Goal: Task Accomplishment & Management: Complete application form

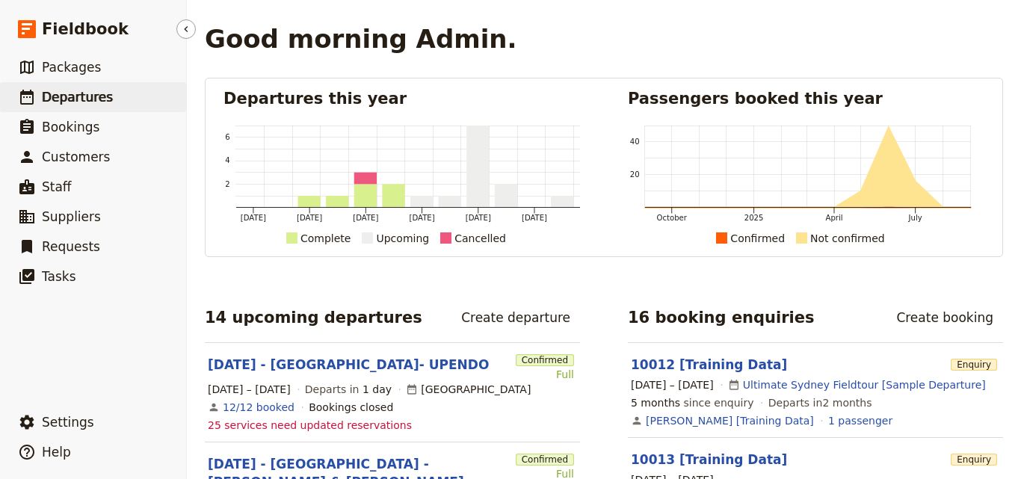
click at [71, 96] on span "Departures" at bounding box center [77, 97] width 71 height 15
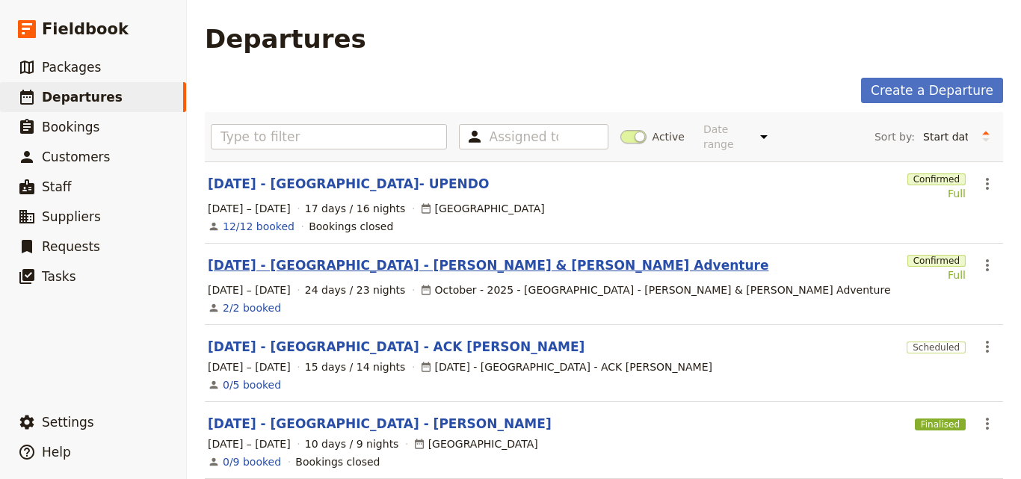
scroll to position [299, 0]
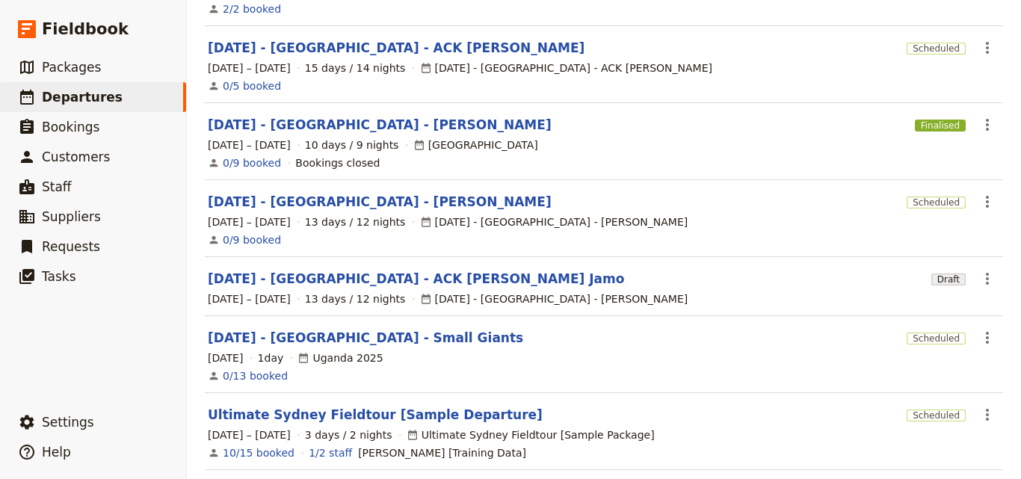
click at [607, 86] on section "NOV 2025 - KENYA - ACK JESSICA Scheduled ​ 4 – 18 Nov 2025 15 days / 14 nights …" at bounding box center [604, 64] width 798 height 77
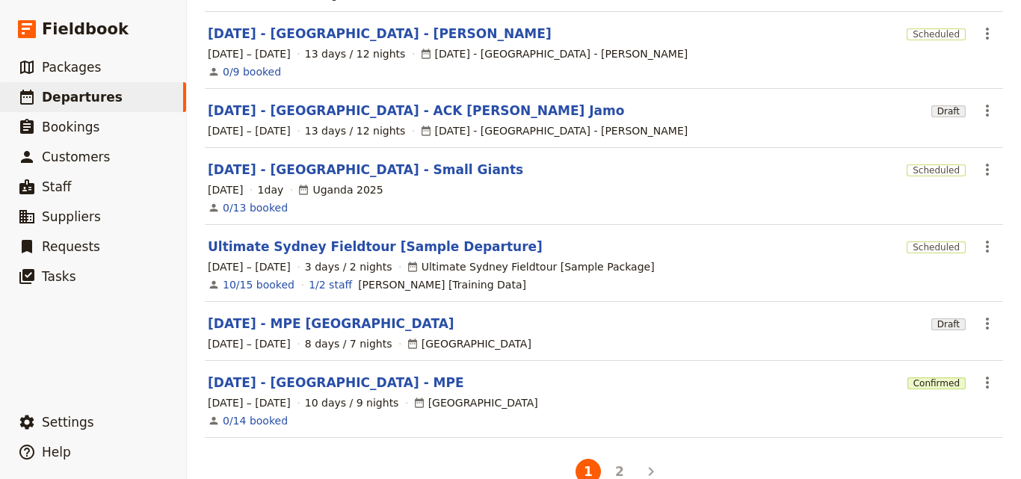
scroll to position [487, 0]
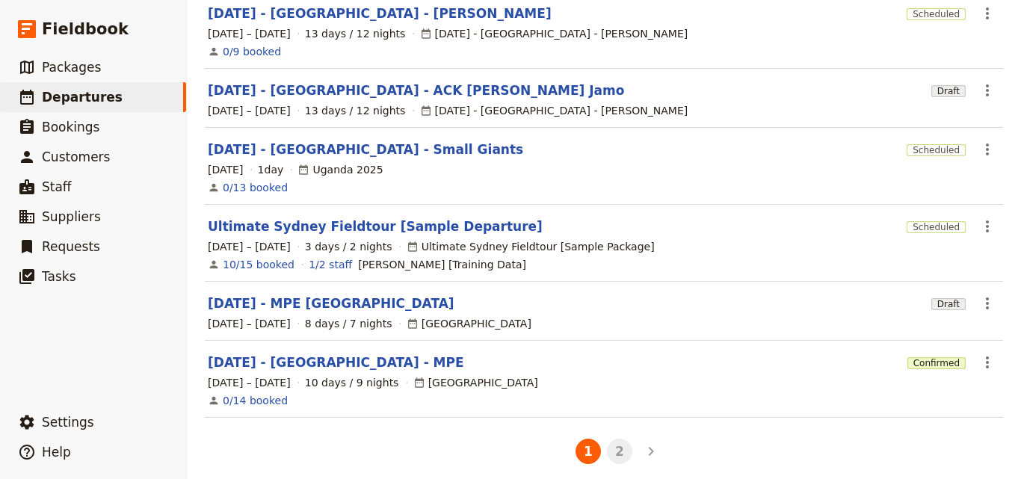
click at [617, 444] on button "2" at bounding box center [619, 451] width 25 height 25
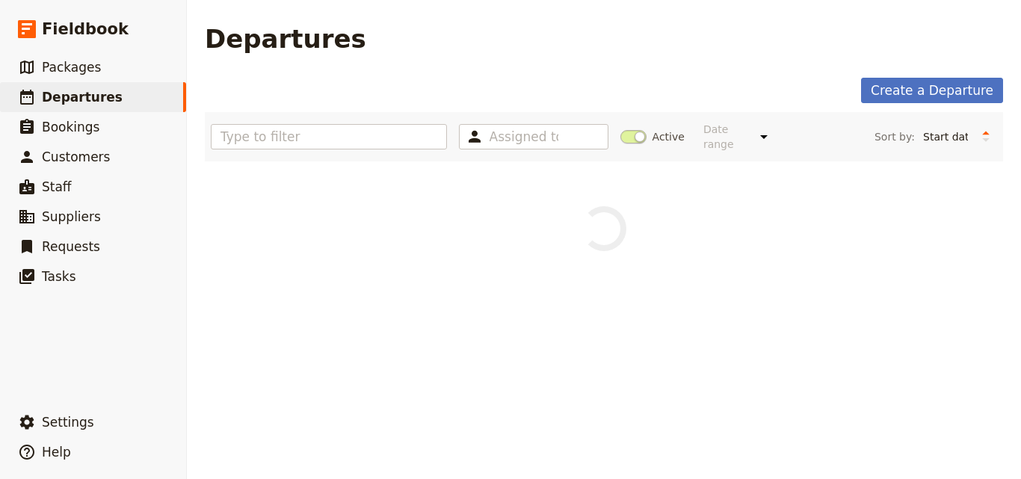
scroll to position [0, 0]
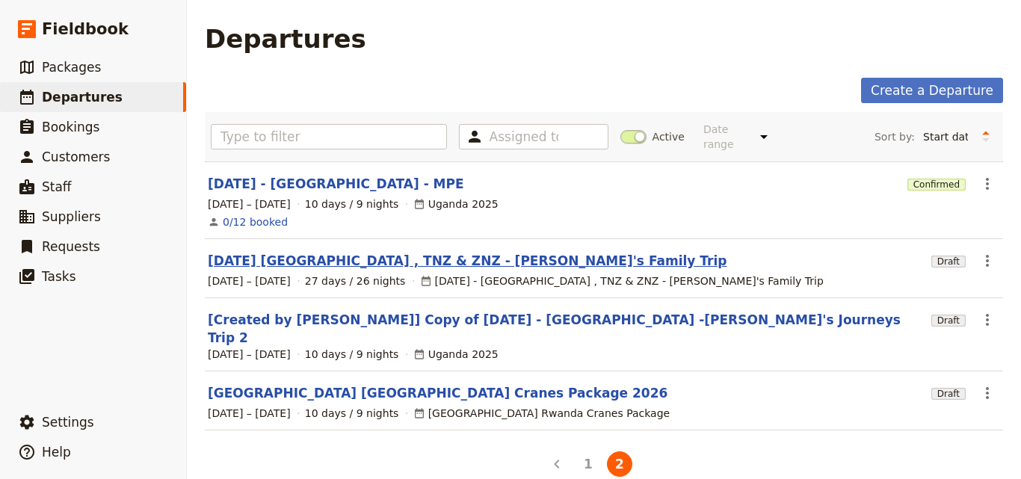
click at [344, 252] on link "[DATE] [GEOGRAPHIC_DATA] , TNZ & ZNZ - [PERSON_NAME]'s Family Trip" at bounding box center [467, 261] width 519 height 18
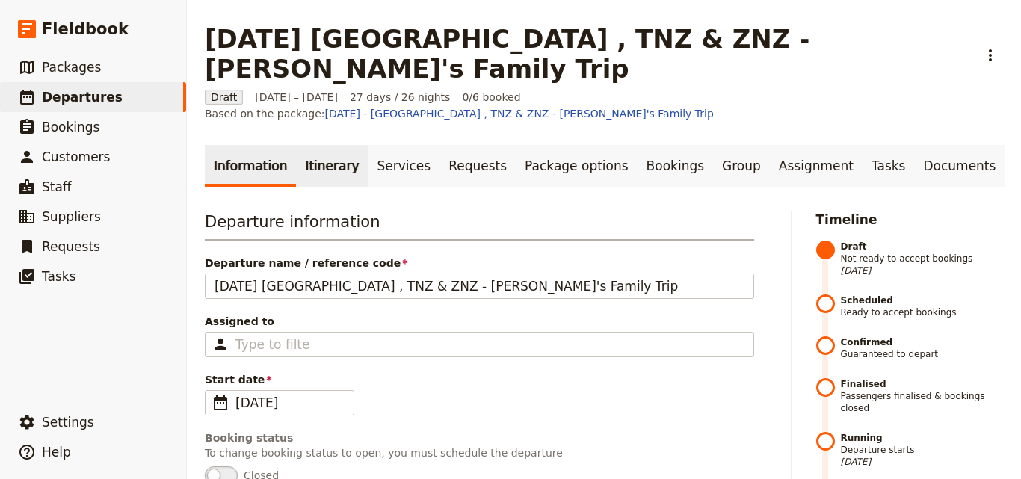
click at [306, 145] on link "Itinerary" at bounding box center [332, 166] width 72 height 42
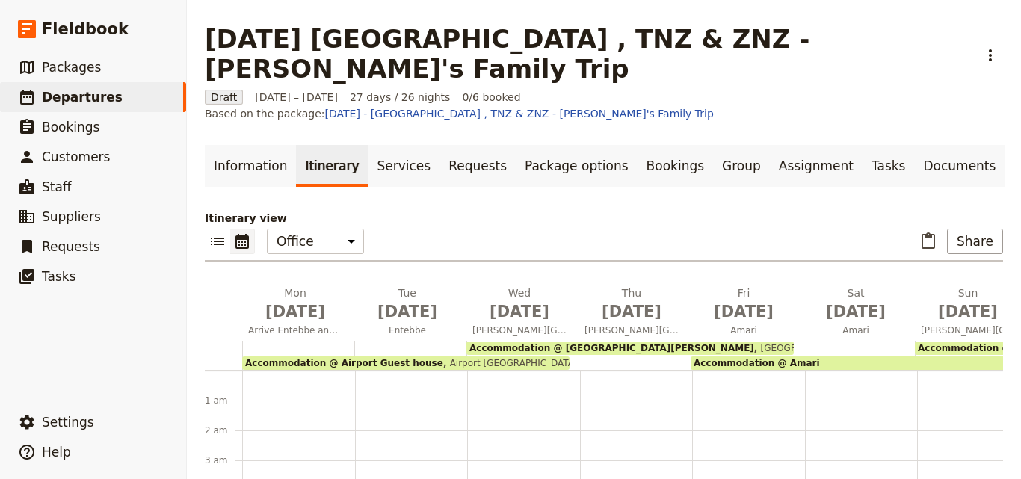
scroll to position [194, 0]
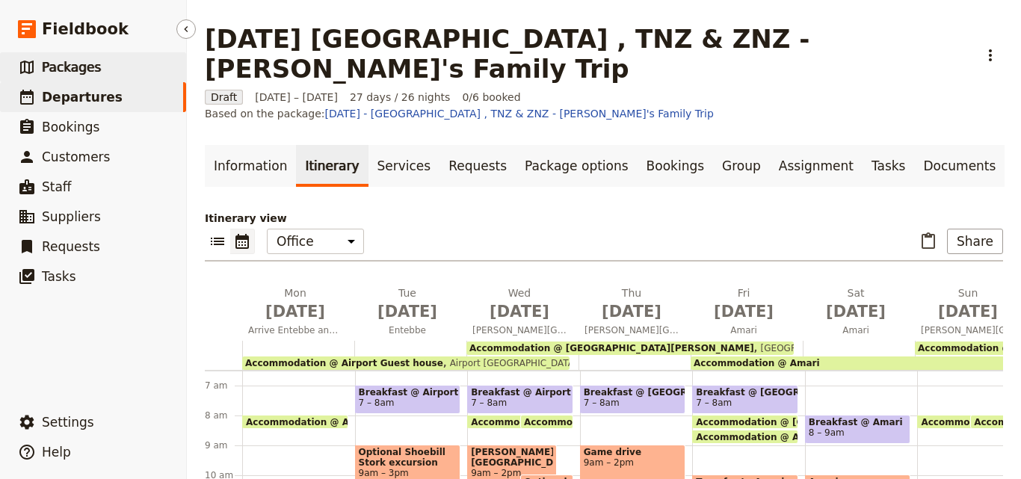
click at [64, 72] on span "Packages" at bounding box center [71, 67] width 59 height 15
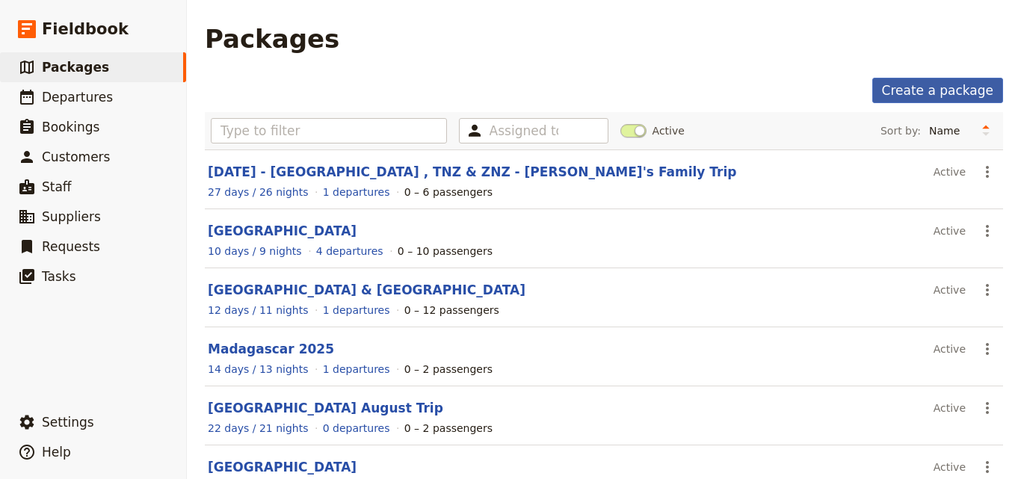
click at [928, 91] on link "Create a package" at bounding box center [937, 90] width 131 height 25
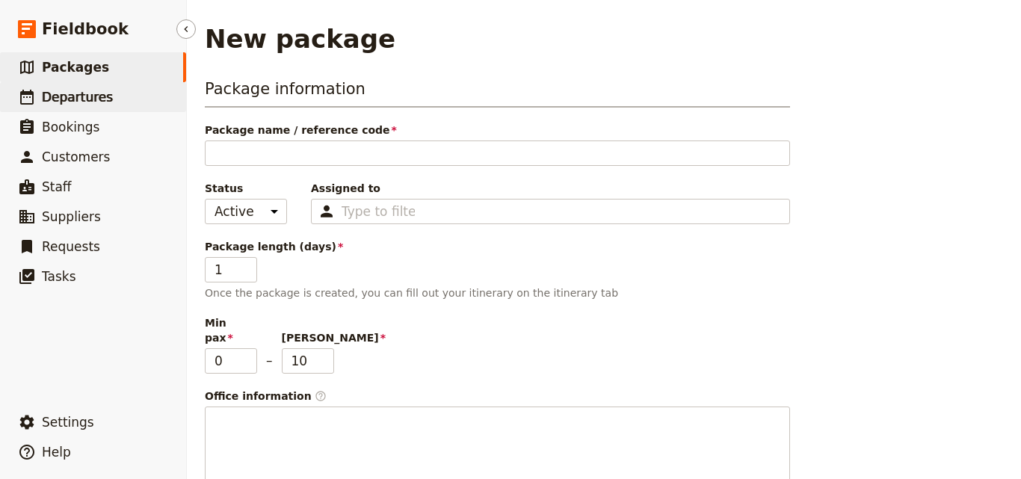
click at [87, 94] on span "Departures" at bounding box center [77, 97] width 71 height 15
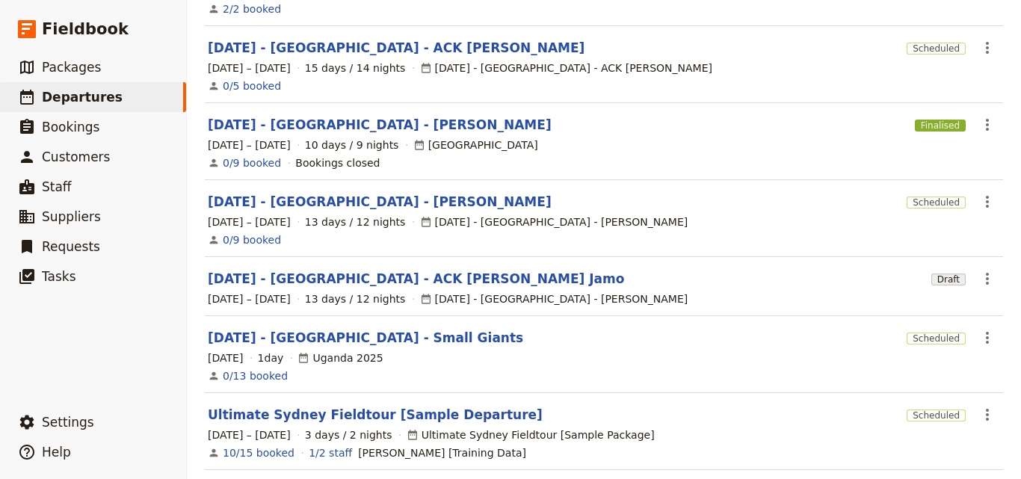
scroll to position [487, 0]
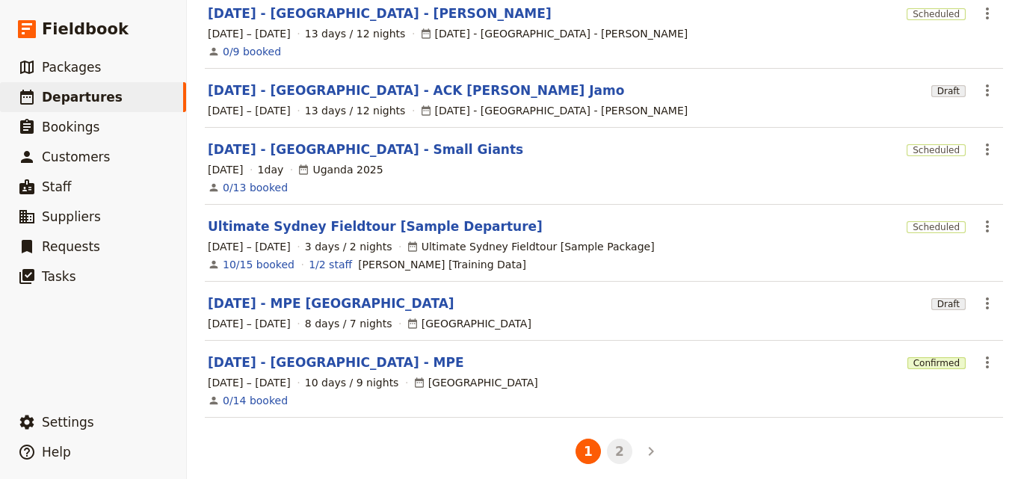
click at [607, 439] on button "2" at bounding box center [619, 451] width 25 height 25
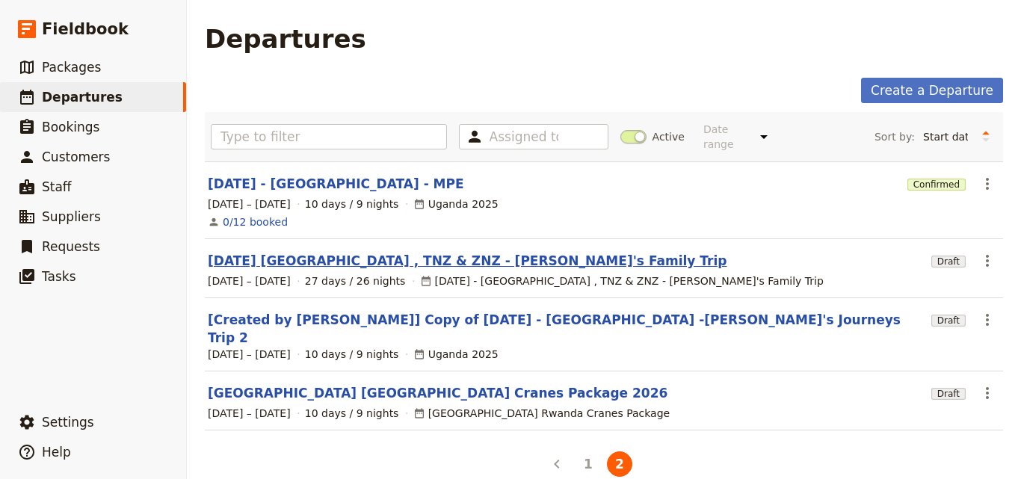
click at [416, 252] on link "[DATE] [GEOGRAPHIC_DATA] , TNZ & ZNZ - [PERSON_NAME]'s Family Trip" at bounding box center [467, 261] width 519 height 18
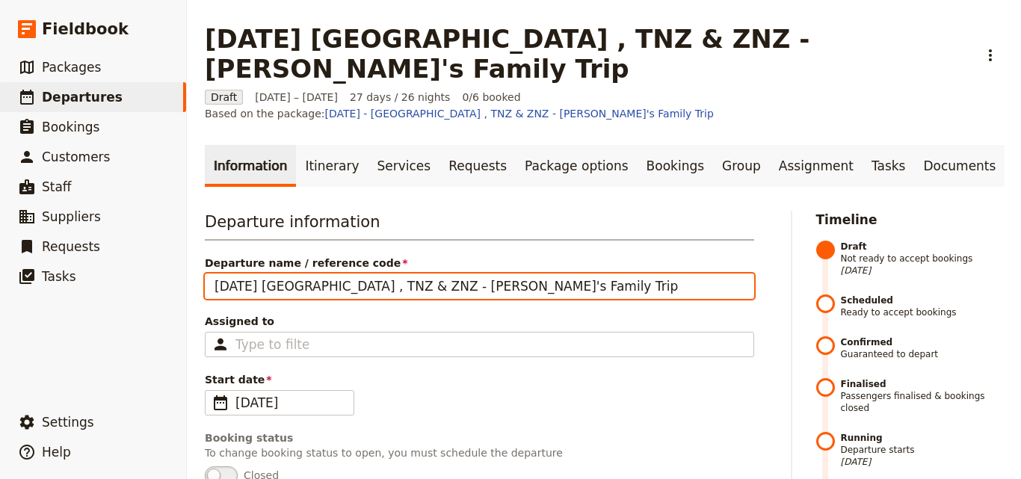
drag, startPoint x: 501, startPoint y: 244, endPoint x: 210, endPoint y: 246, distance: 290.7
click at [210, 273] on input "[DATE] [GEOGRAPHIC_DATA] , TNZ & ZNZ - [PERSON_NAME]'s Family Trip" at bounding box center [479, 285] width 549 height 25
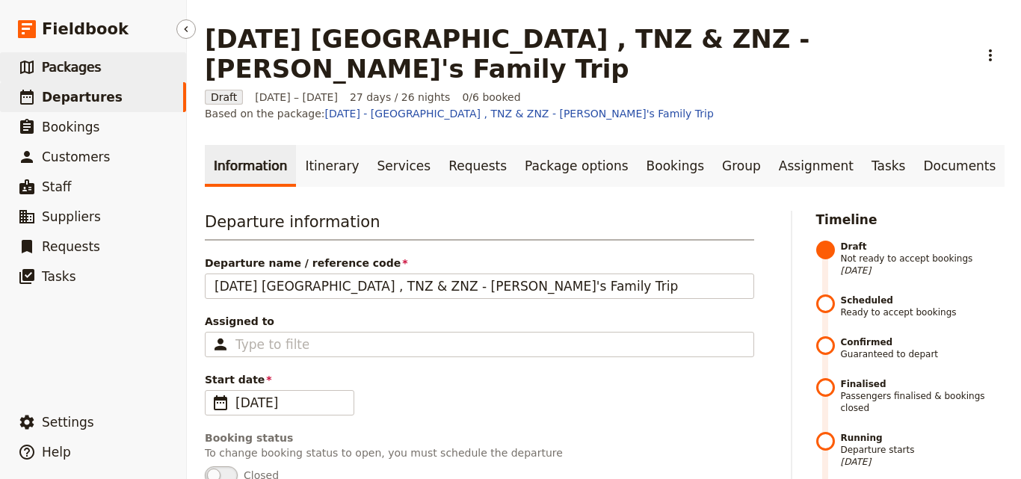
click at [124, 68] on link "​ Packages" at bounding box center [93, 67] width 186 height 30
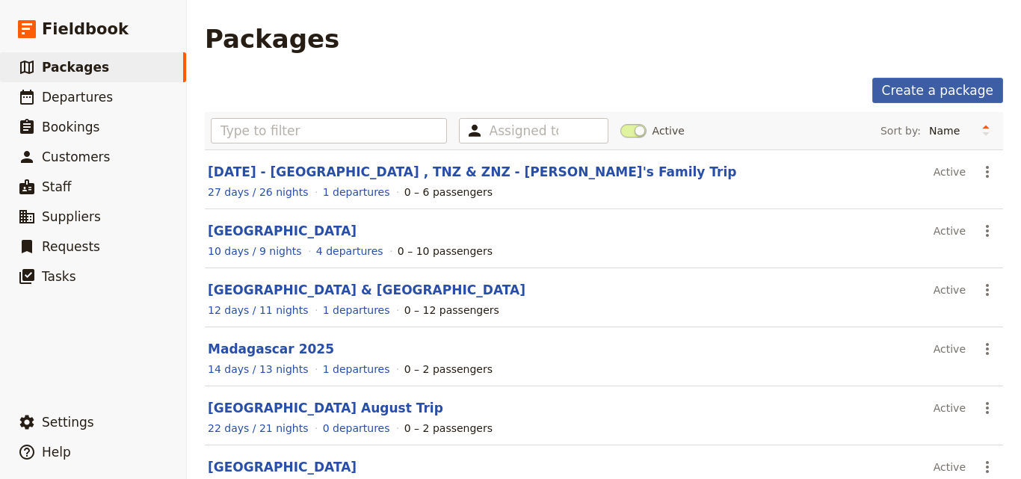
click at [927, 90] on link "Create a package" at bounding box center [937, 90] width 131 height 25
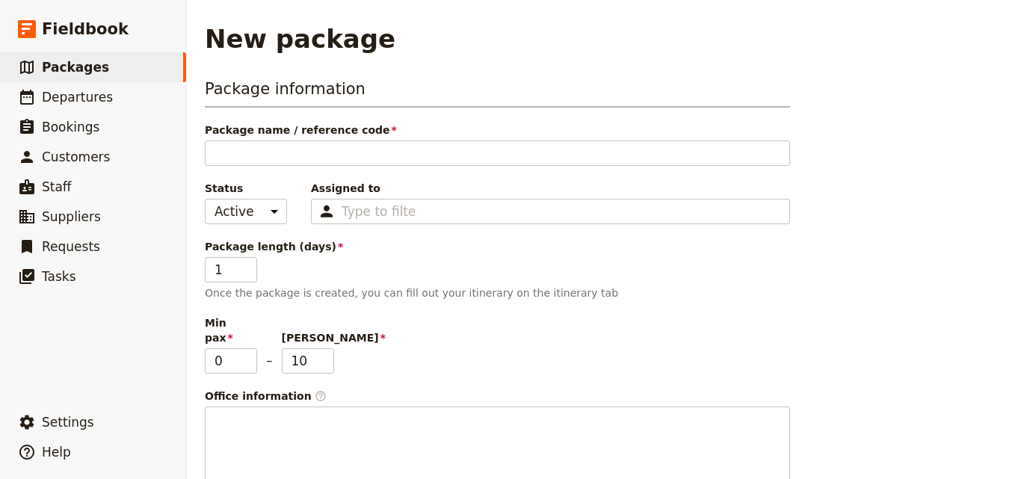
type input "[DATE] [GEOGRAPHIC_DATA] , TNZ & ZNZ - [PERSON_NAME]'s Family Trip"
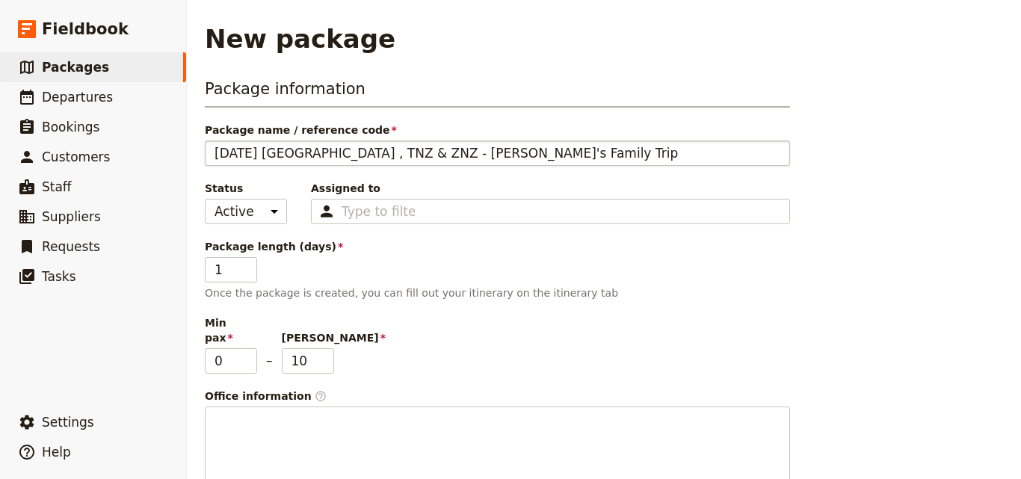
drag, startPoint x: 301, startPoint y: 157, endPoint x: 268, endPoint y: 155, distance: 33.0
click at [268, 155] on input "[DATE] [GEOGRAPHIC_DATA] , TNZ & ZNZ - [PERSON_NAME]'s Family Trip" at bounding box center [497, 152] width 585 height 25
type input "FEB 2026 TNZ & ZNZ - Adrian's Family Trip"
drag, startPoint x: 297, startPoint y: 152, endPoint x: 334, endPoint y: 155, distance: 37.5
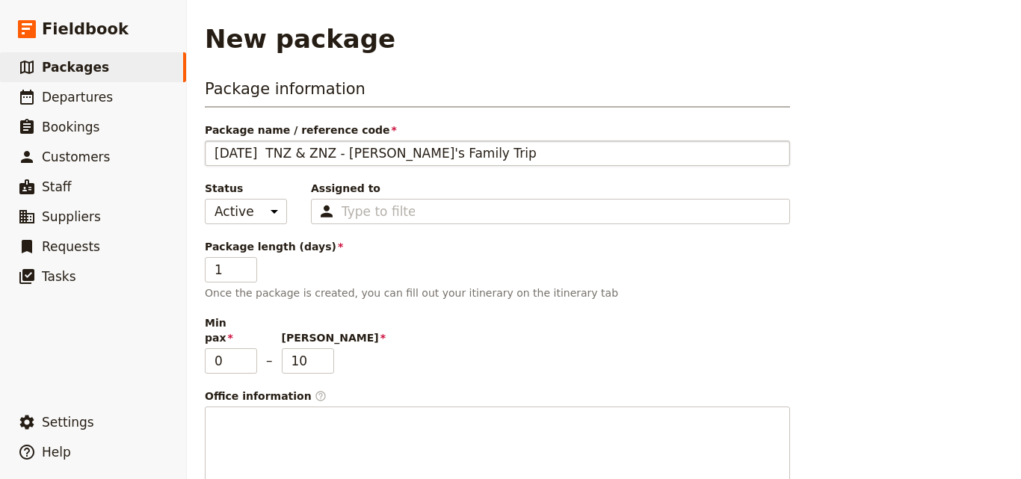
click at [334, 155] on input "FEB 2026 TNZ & ZNZ - Adrian's Family Trip" at bounding box center [497, 152] width 585 height 25
type input "FEB 2026 TNZ - Adrian's Family Trip"
click at [300, 154] on input "FEB 2026 TNZ - Adrian's Family Trip" at bounding box center [497, 152] width 585 height 25
type input "FEB 2026 TNZ- Adrian's Family Trip"
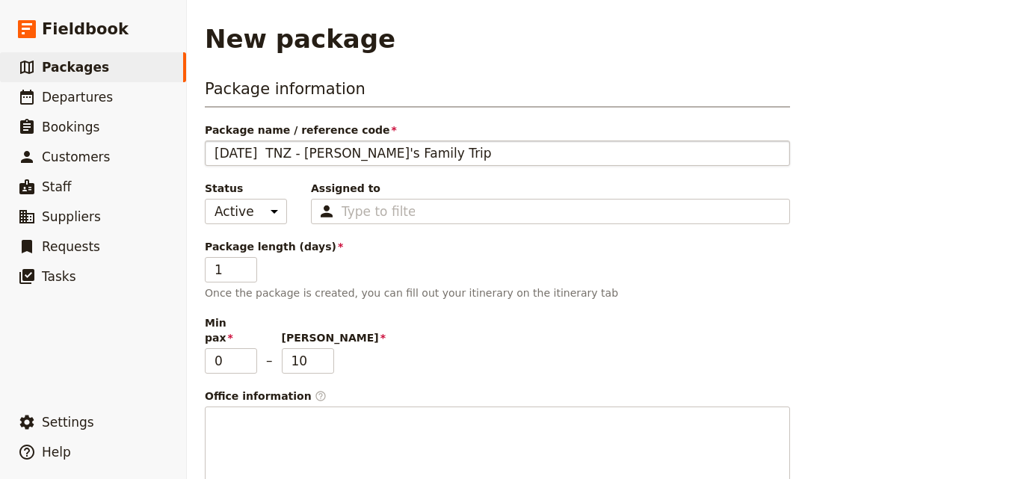
type input "FEB 2026 TNZ- Adrian's Family Trip"
type input "FEB 2026 TNZ - Adrian's Family Trip"
click at [304, 153] on input "FEB 2026 TNZ - Adrian's Family Trip" at bounding box center [497, 152] width 585 height 25
type input "FEB 2026 TNZ - Adrian's Family Trip"
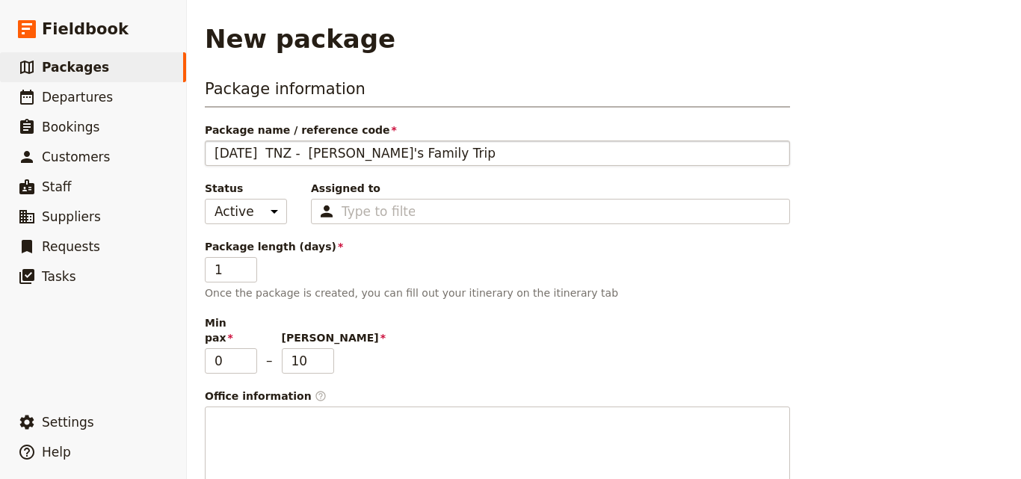
type input "FEB 2026 TNZ - Adrian's Family Trip"
click at [324, 352] on input "9" at bounding box center [308, 360] width 52 height 25
click at [324, 352] on input "8" at bounding box center [308, 360] width 52 height 25
click at [324, 352] on input "7" at bounding box center [308, 360] width 52 height 25
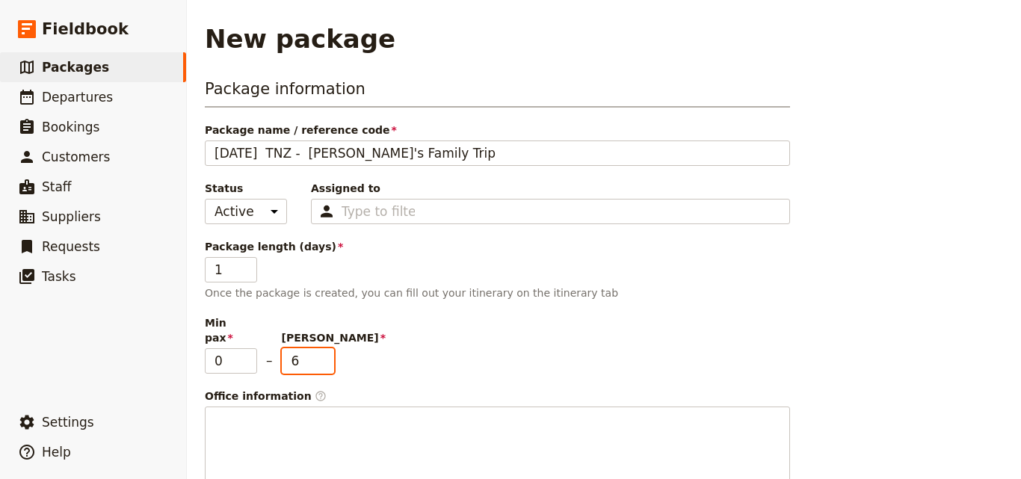
type input "6"
click at [324, 352] on input "6" at bounding box center [308, 360] width 52 height 25
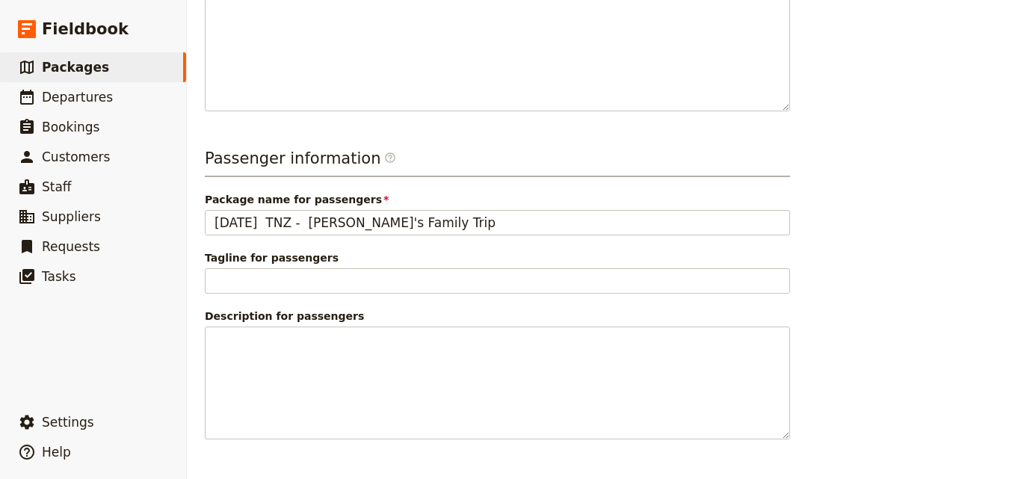
scroll to position [443, 0]
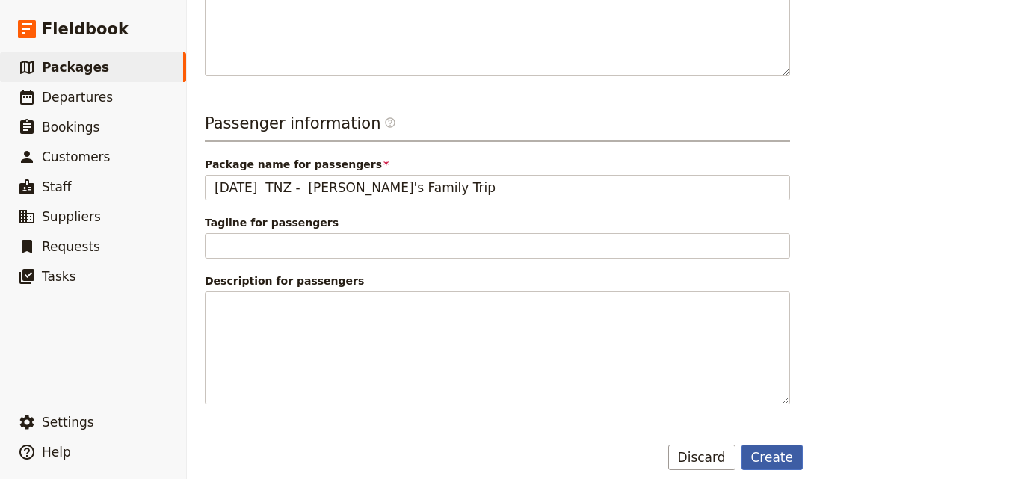
click at [773, 451] on button "Create" at bounding box center [772, 457] width 62 height 25
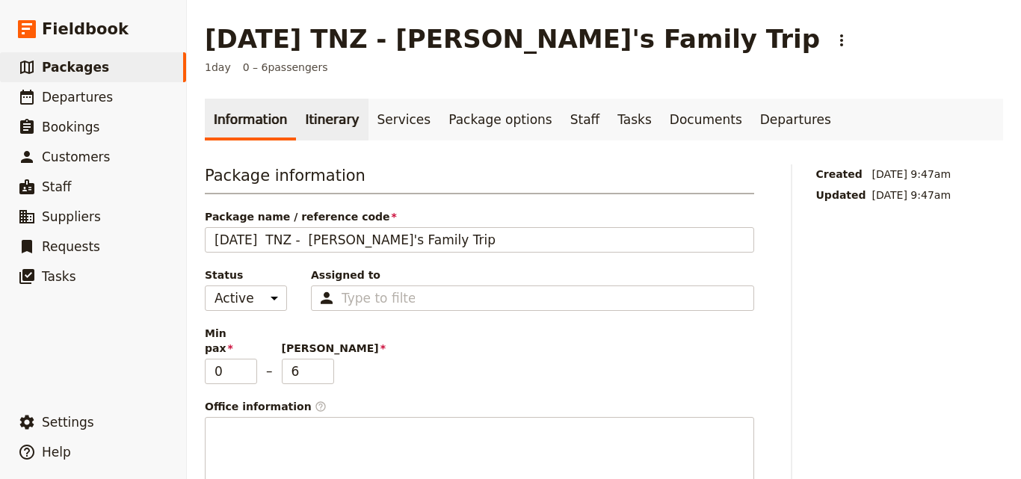
click at [312, 129] on link "Itinerary" at bounding box center [332, 120] width 72 height 42
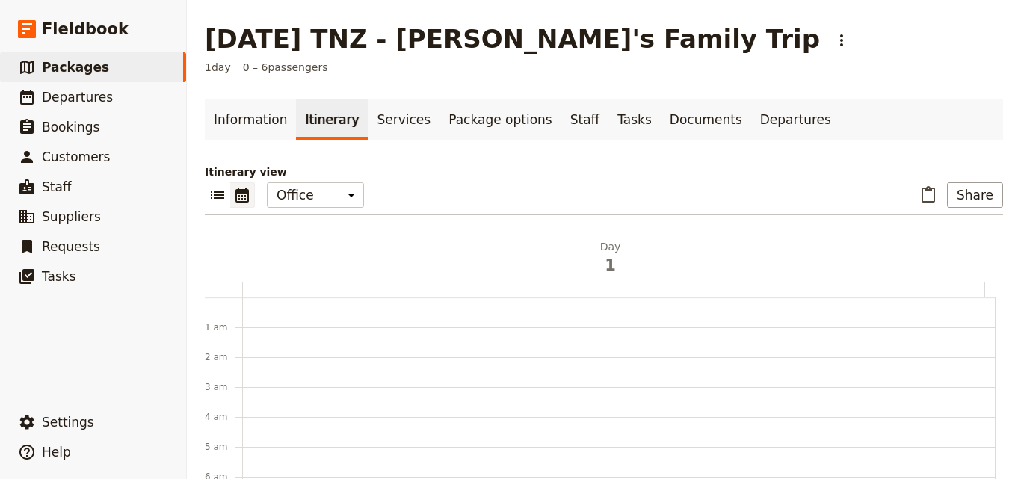
scroll to position [194, 0]
click at [220, 186] on icon "List view" at bounding box center [217, 195] width 18 height 18
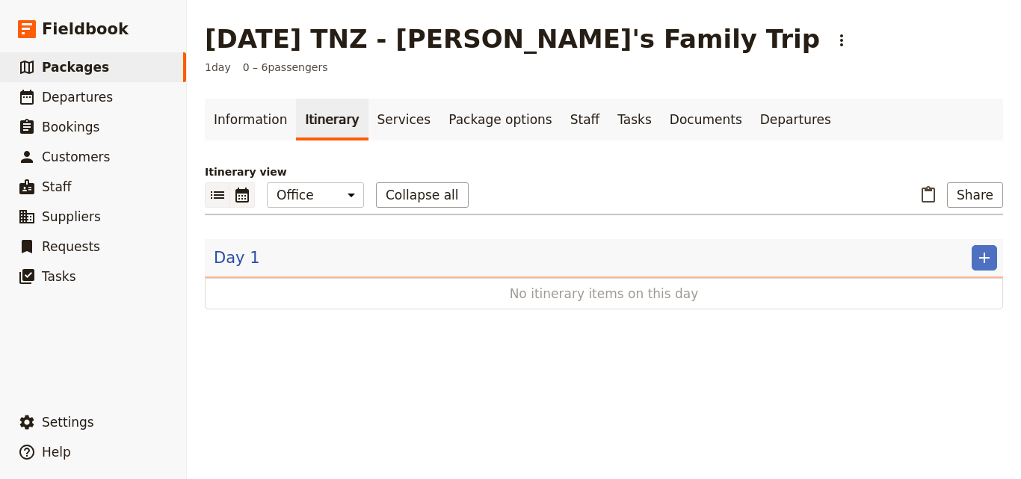
click at [236, 194] on icon "Calendar view" at bounding box center [241, 195] width 13 height 15
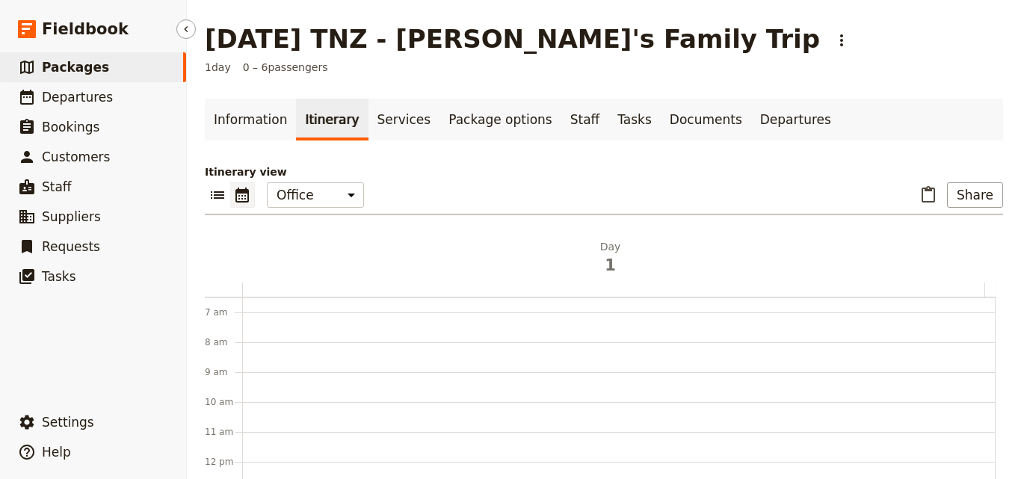
click at [120, 67] on link "​ Packages" at bounding box center [93, 67] width 186 height 30
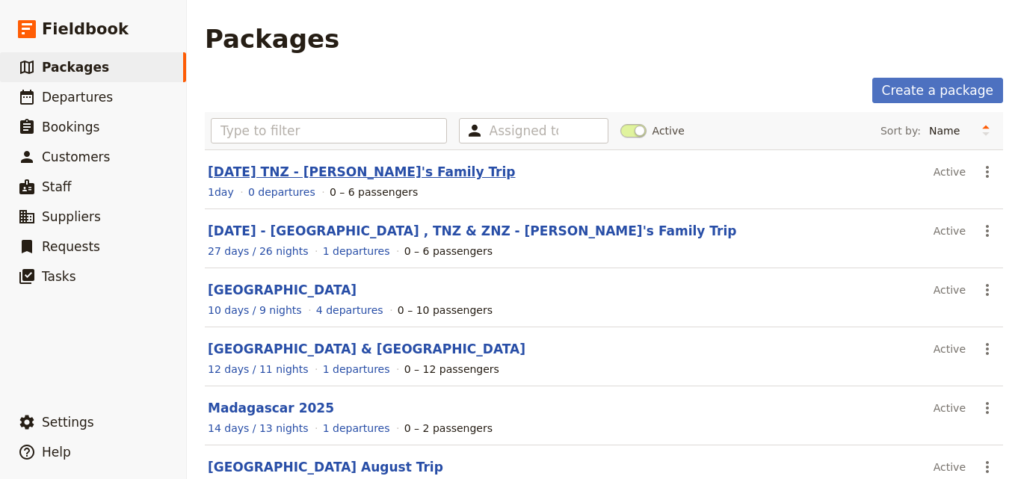
click at [256, 176] on link "FEB 2026 TNZ - Adrian's Family Trip" at bounding box center [362, 171] width 308 height 15
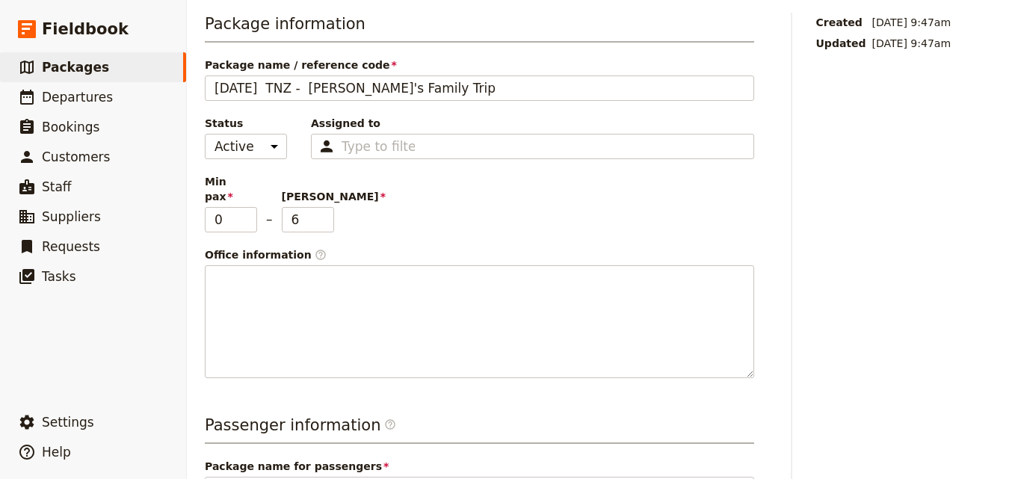
scroll to position [2, 0]
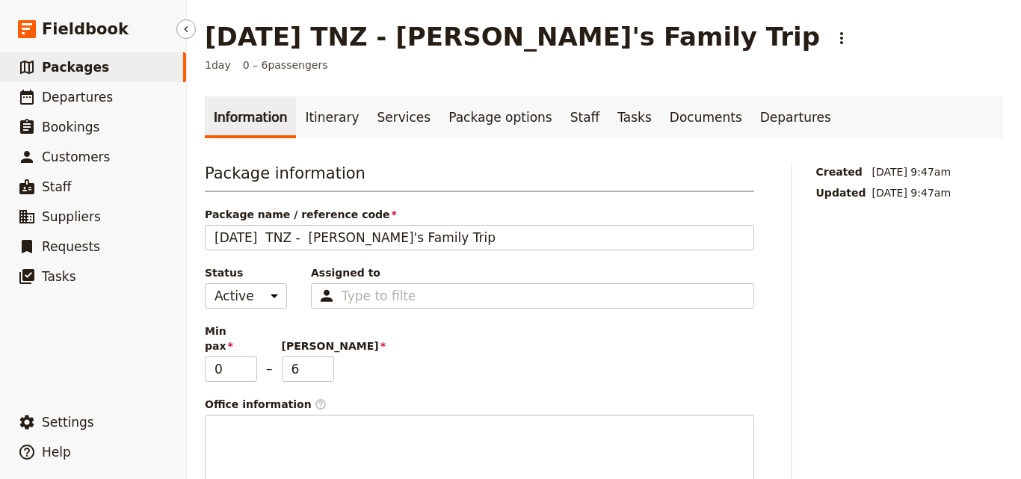
click at [62, 65] on span "Packages" at bounding box center [75, 67] width 67 height 15
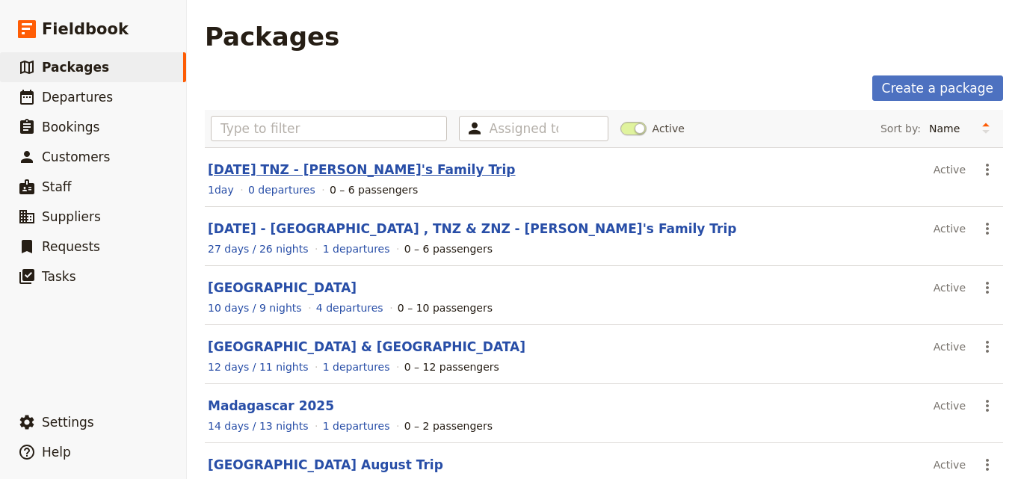
click at [324, 173] on link "FEB 2026 TNZ - Adrian's Family Trip" at bounding box center [362, 169] width 308 height 15
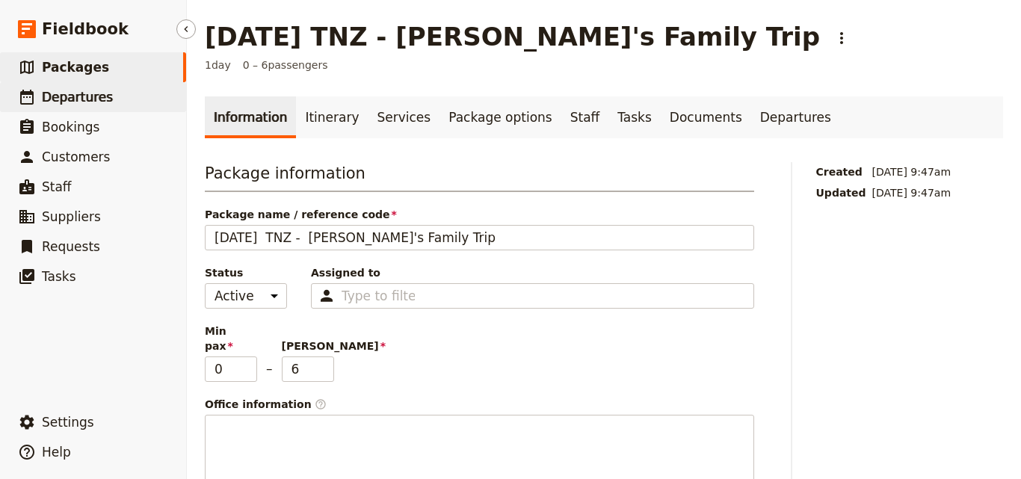
click at [117, 105] on link "​ Departures" at bounding box center [93, 97] width 186 height 30
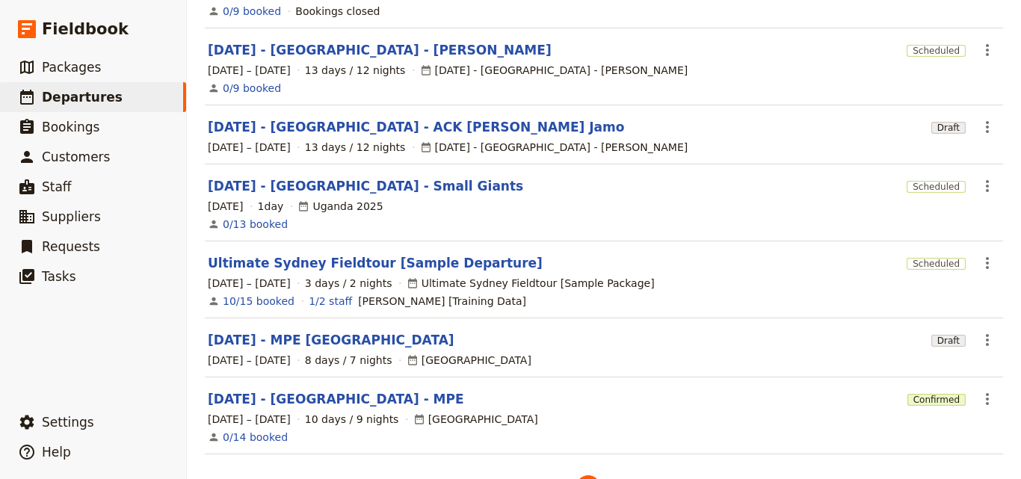
scroll to position [487, 0]
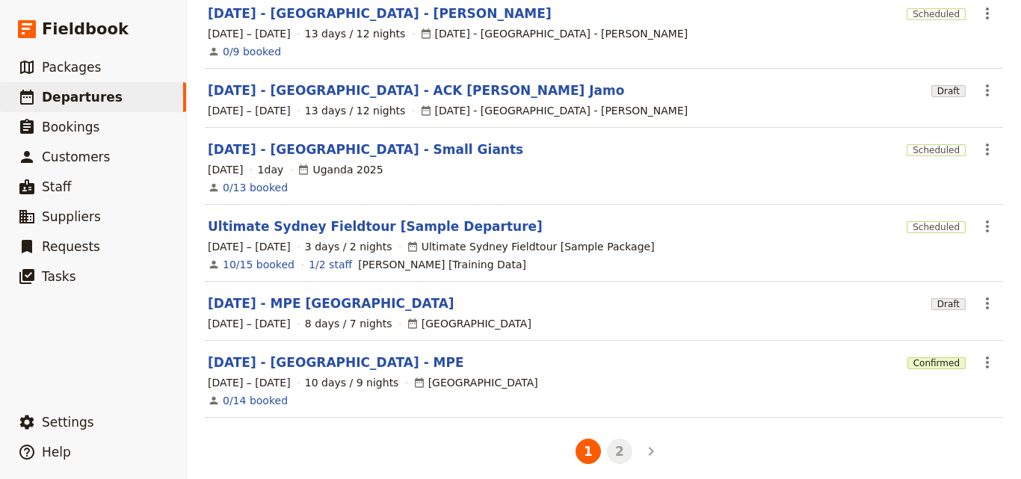
click at [615, 443] on button "2" at bounding box center [619, 451] width 25 height 25
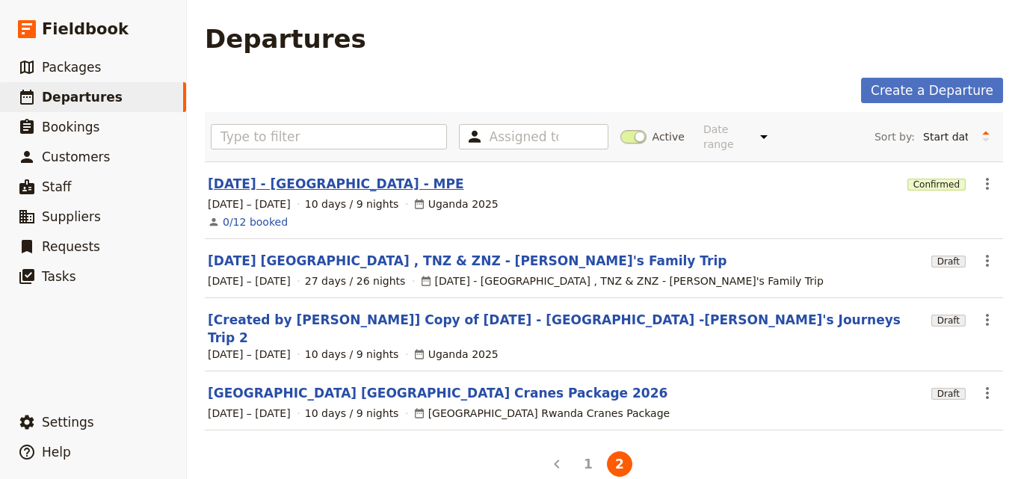
click at [347, 175] on link "[DATE] - [GEOGRAPHIC_DATA] - MPE" at bounding box center [336, 184] width 256 height 18
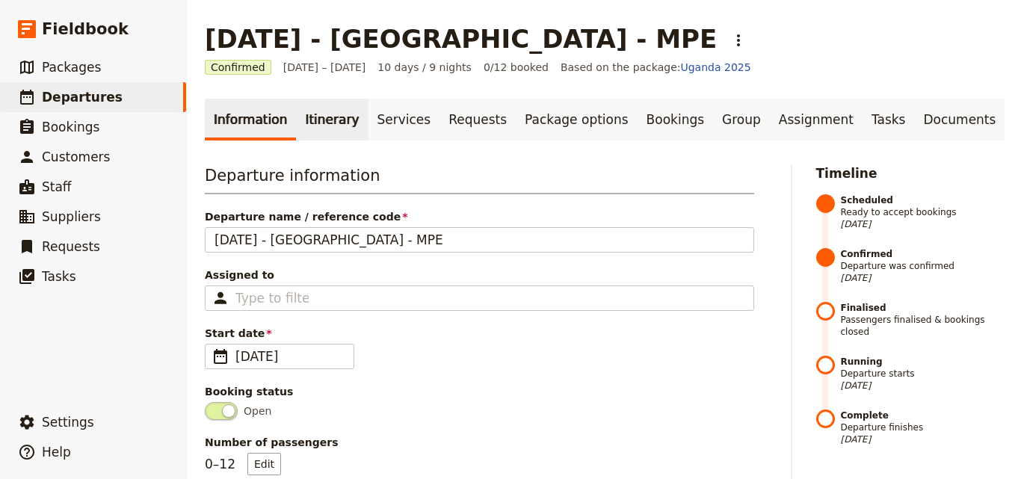
click at [318, 132] on link "Itinerary" at bounding box center [332, 120] width 72 height 42
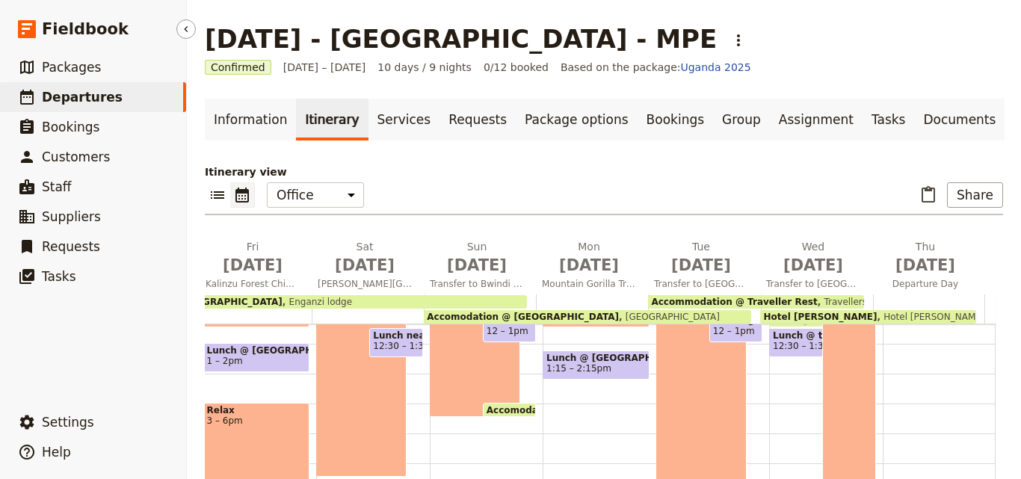
click at [100, 99] on span "Departures" at bounding box center [82, 97] width 81 height 15
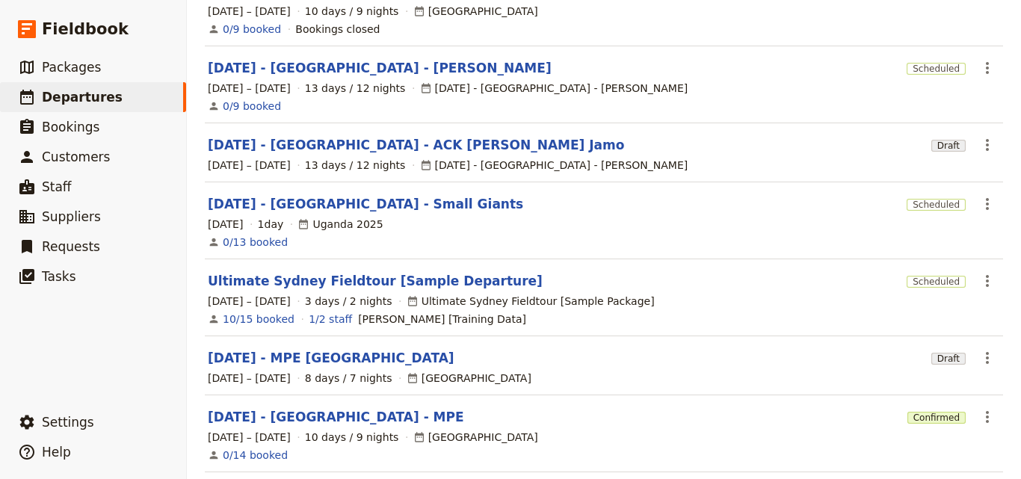
scroll to position [487, 0]
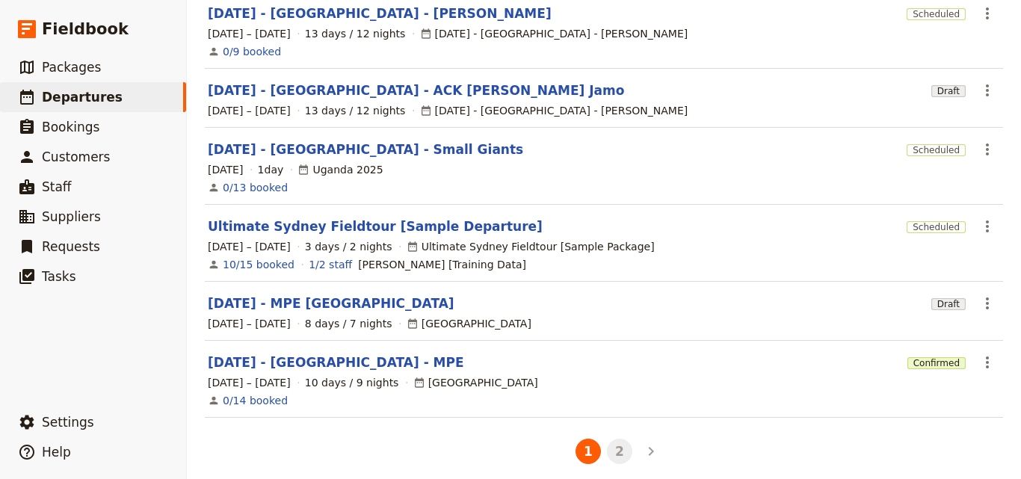
click at [617, 450] on button "2" at bounding box center [619, 451] width 25 height 25
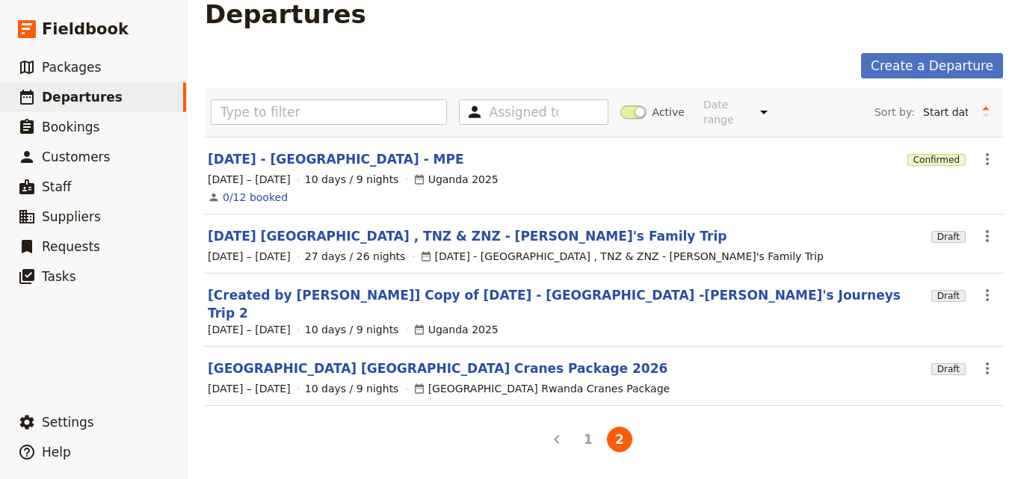
scroll to position [0, 0]
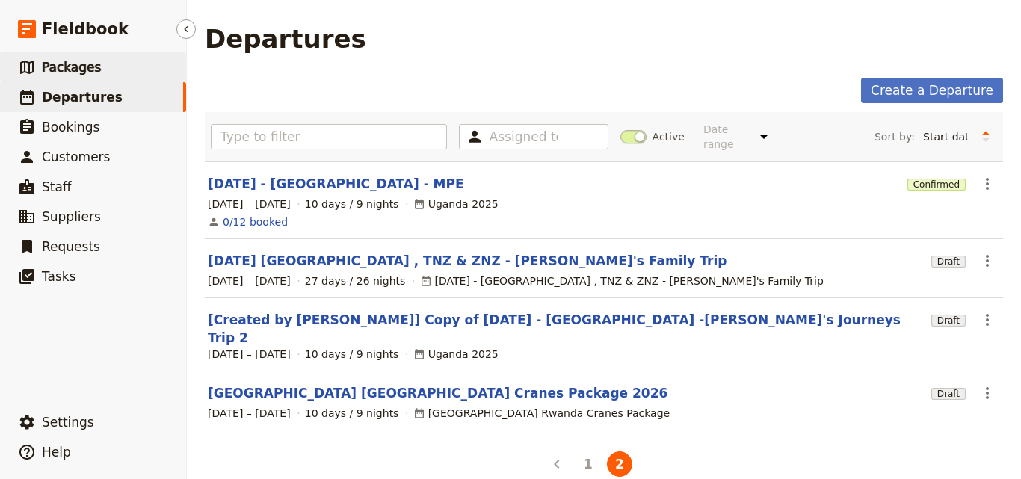
click at [99, 72] on link "​ Packages" at bounding box center [93, 67] width 186 height 30
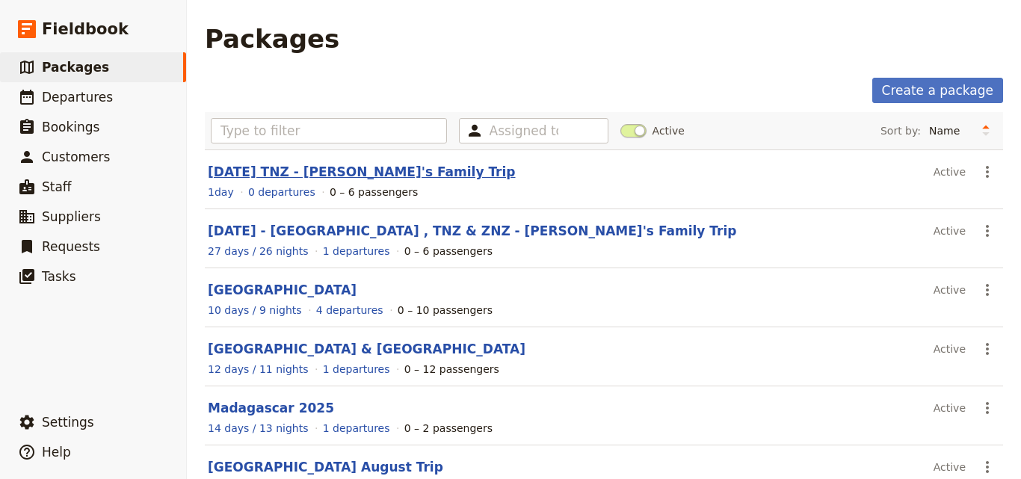
click at [351, 173] on link "FEB 2026 TNZ - Adrian's Family Trip" at bounding box center [362, 171] width 308 height 15
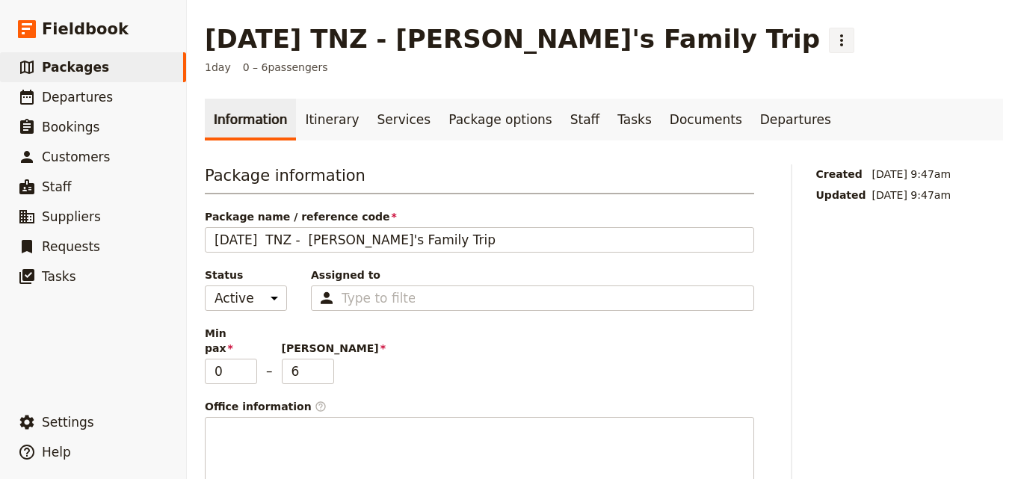
click at [832, 42] on icon "Actions" at bounding box center [841, 40] width 18 height 18
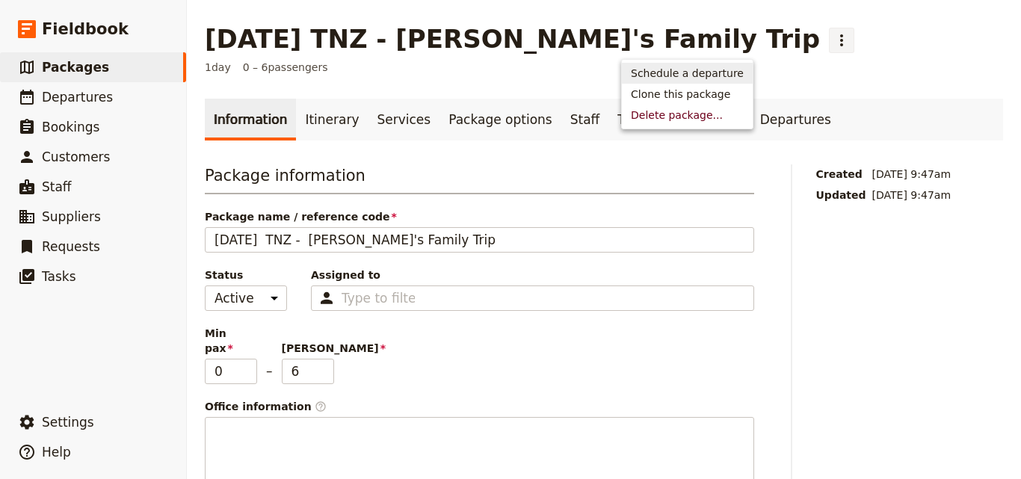
click at [676, 81] on link "Schedule a departure" at bounding box center [687, 73] width 131 height 21
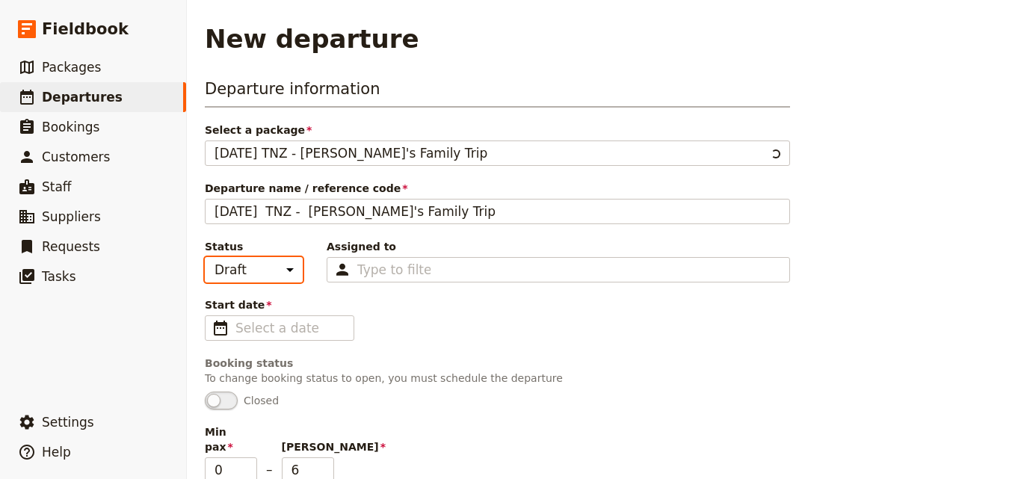
click at [281, 272] on select "Draft Scheduled Confirmed" at bounding box center [254, 269] width 98 height 25
click at [517, 101] on h3 "Departure information" at bounding box center [497, 93] width 585 height 30
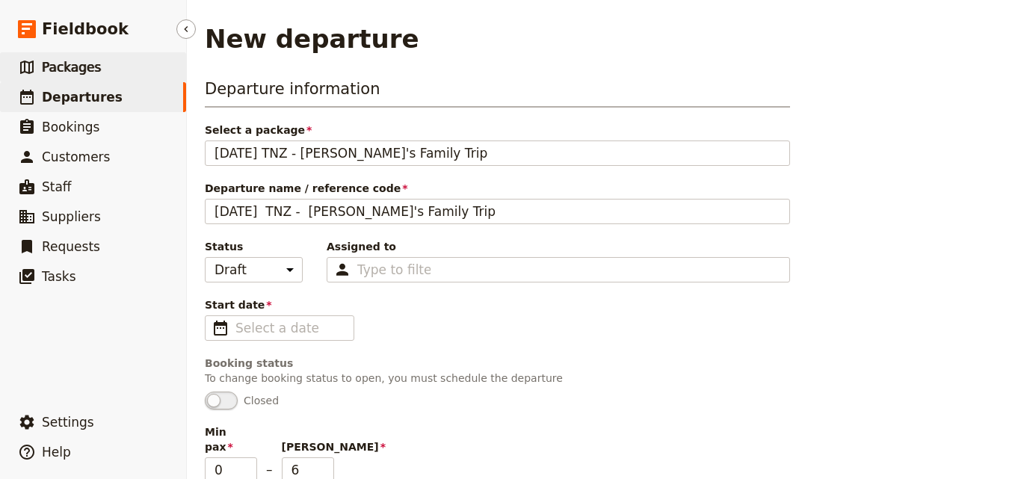
click at [81, 74] on span "Packages" at bounding box center [71, 67] width 59 height 15
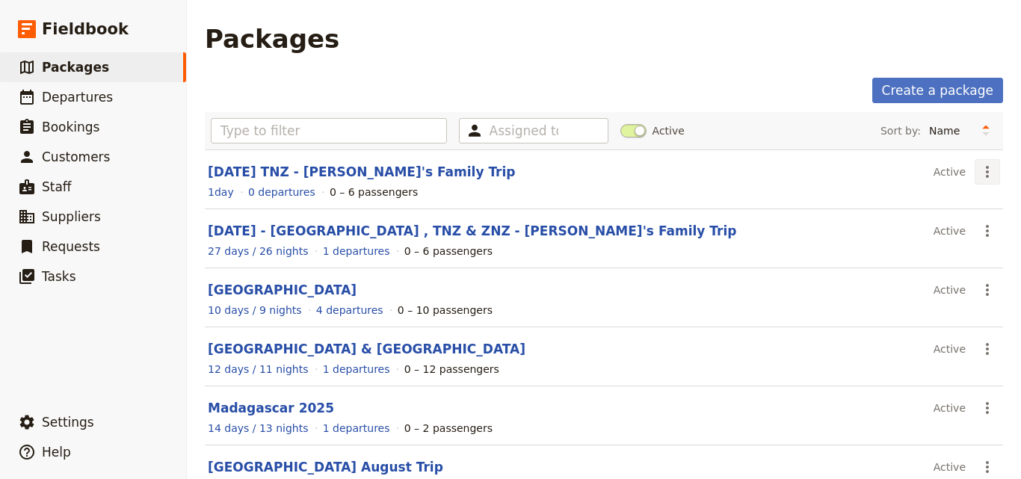
click at [986, 176] on icon "Actions" at bounding box center [987, 172] width 3 height 12
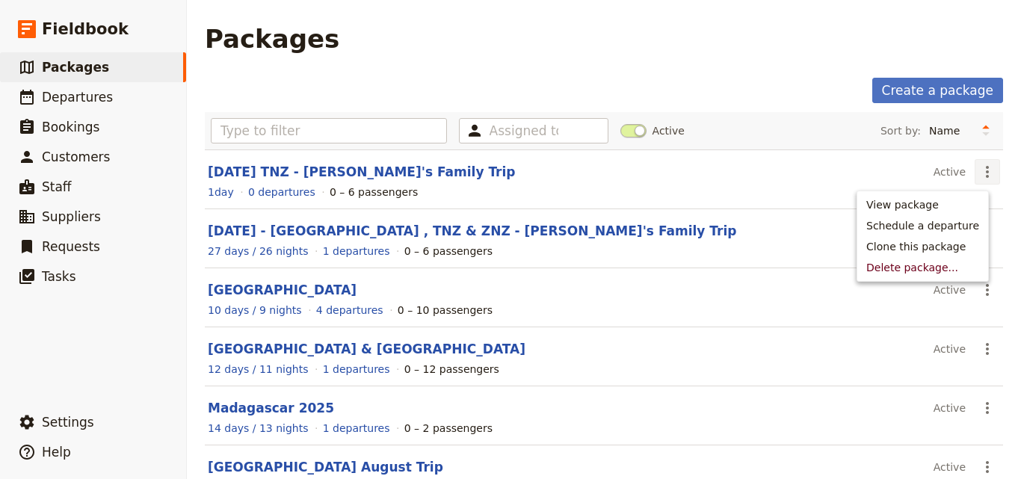
click at [428, 177] on header "FEB 2026 TNZ - Adrian's Family Trip" at bounding box center [568, 172] width 720 height 18
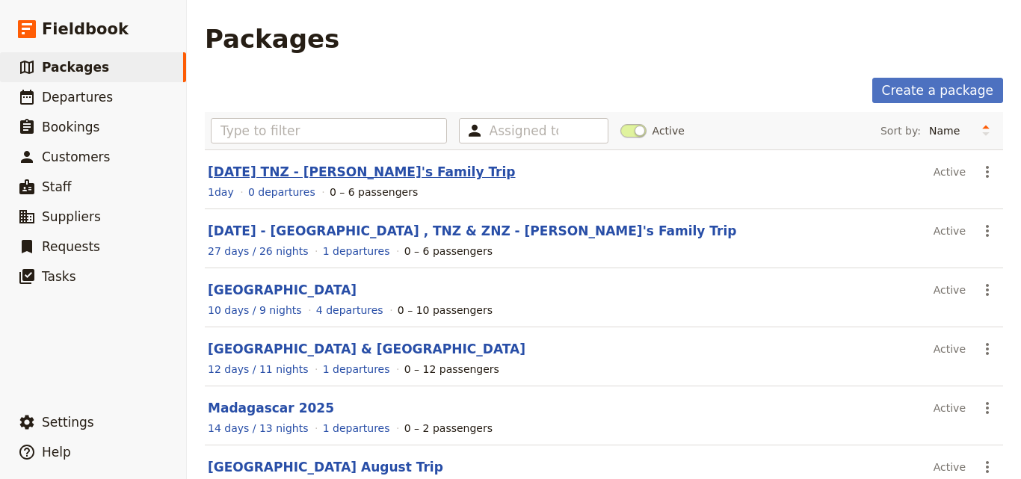
click at [405, 177] on link "FEB 2026 TNZ - Adrian's Family Trip" at bounding box center [362, 171] width 308 height 15
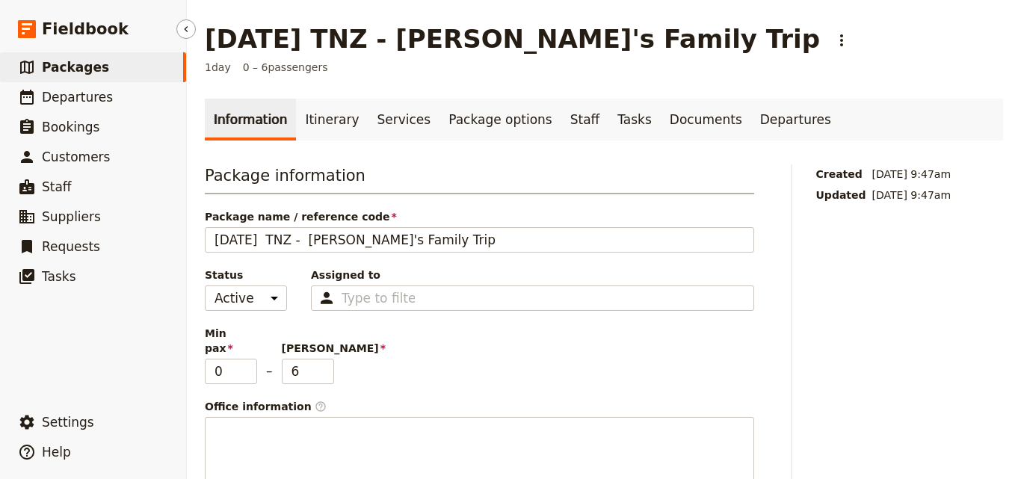
click at [171, 72] on link "​ Packages" at bounding box center [93, 67] width 186 height 30
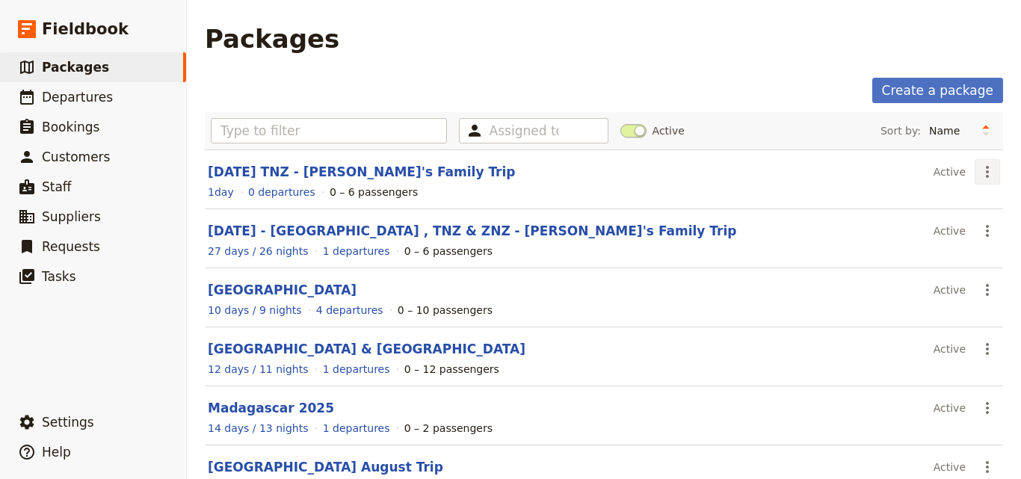
click at [983, 170] on icon "Actions" at bounding box center [987, 172] width 18 height 18
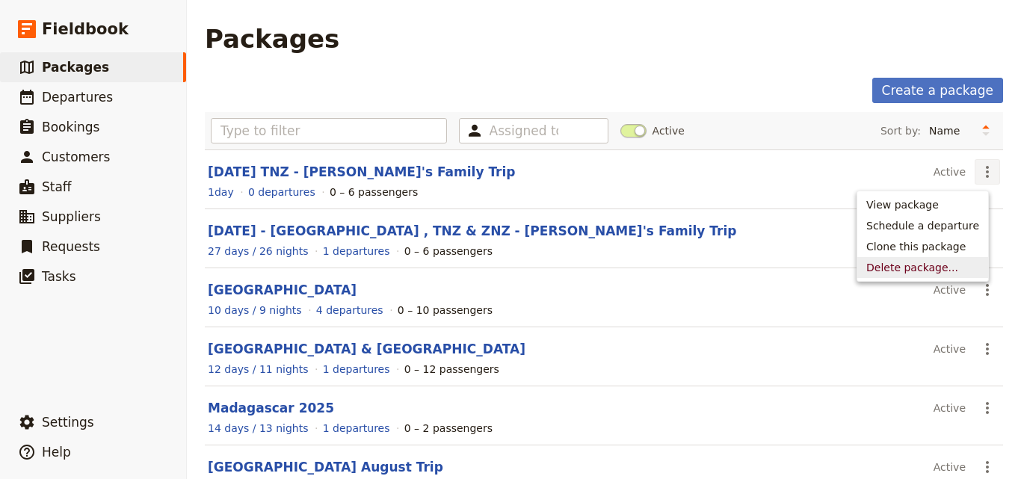
click at [944, 268] on span "Delete package..." at bounding box center [912, 267] width 92 height 15
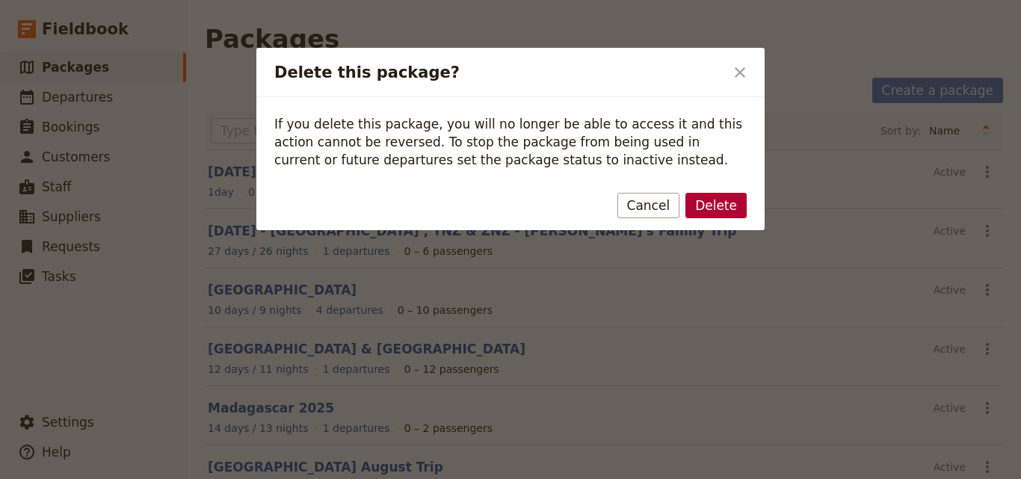
click at [722, 208] on button "Delete" at bounding box center [715, 205] width 61 height 25
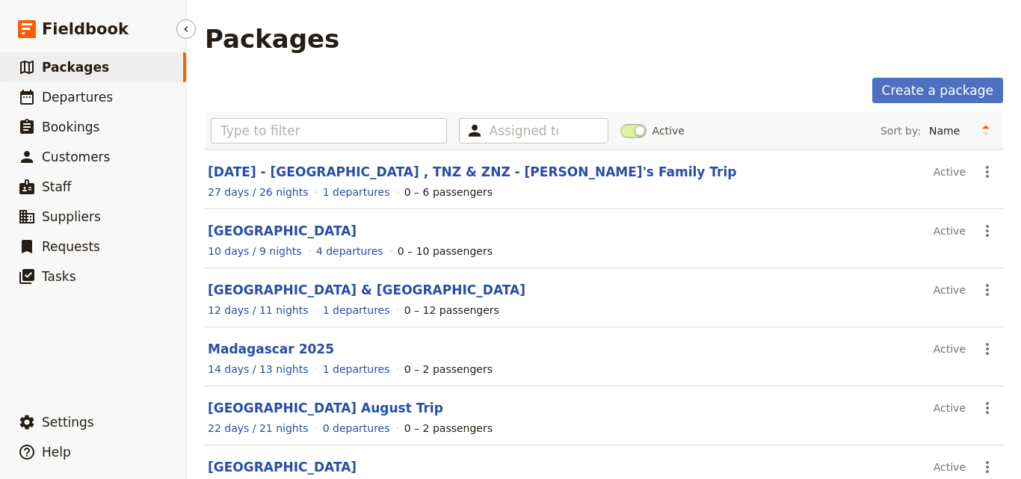
click at [50, 67] on span "Packages" at bounding box center [75, 67] width 67 height 15
click at [950, 85] on link "Create a package" at bounding box center [937, 90] width 131 height 25
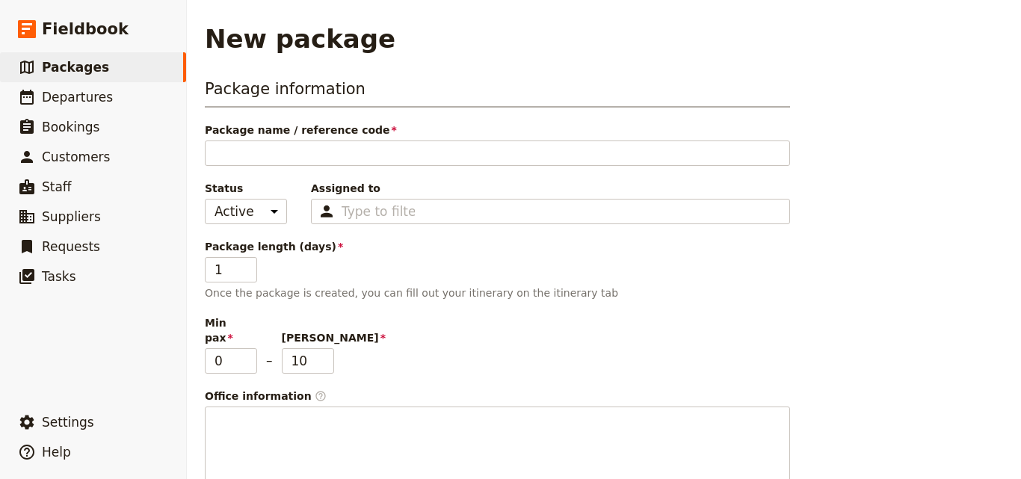
type input "[DATE] [GEOGRAPHIC_DATA] , TNZ & ZNZ - [PERSON_NAME]'s Family Trip"
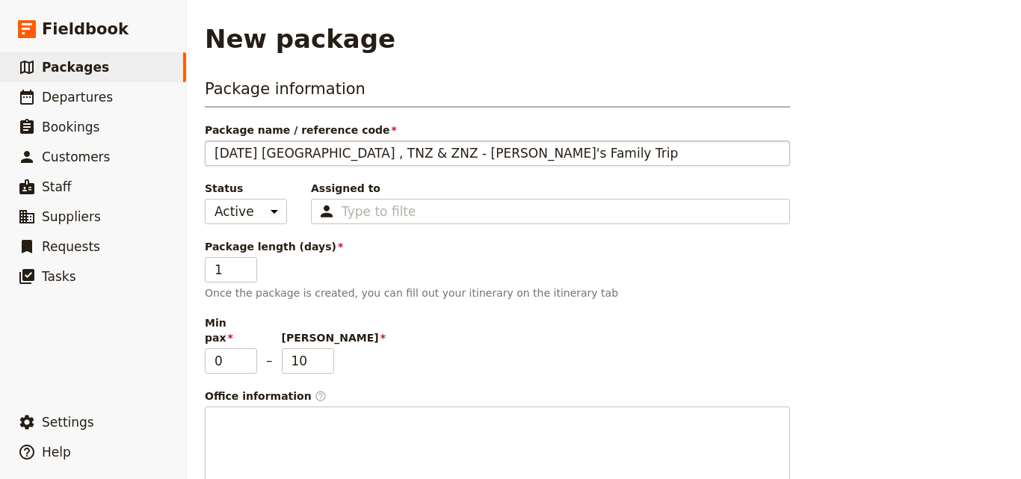
drag, startPoint x: 268, startPoint y: 152, endPoint x: 300, endPoint y: 157, distance: 33.3
click at [300, 157] on input "[DATE] [GEOGRAPHIC_DATA] , TNZ & ZNZ - [PERSON_NAME]'s Family Trip" at bounding box center [497, 152] width 585 height 25
type input "FEB 2026 TNZ & ZNZ - Adrian's Family Trip"
drag, startPoint x: 303, startPoint y: 149, endPoint x: 340, endPoint y: 162, distance: 39.5
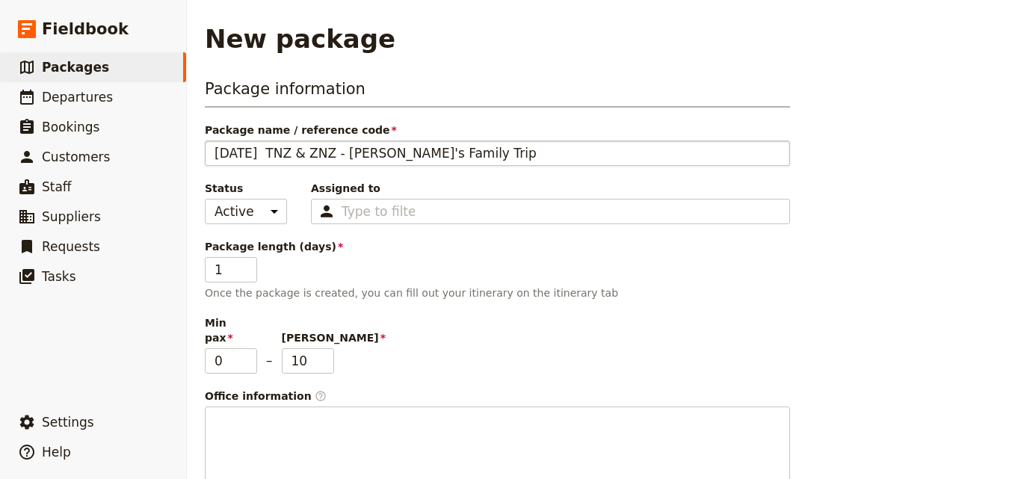
click at [340, 162] on input "FEB 2026 TNZ & ZNZ - Adrian's Family Trip" at bounding box center [497, 152] width 585 height 25
type input "FEB 2026 TNZ - Adrian's Family Trip"
click at [250, 268] on input "2" at bounding box center [231, 269] width 52 height 25
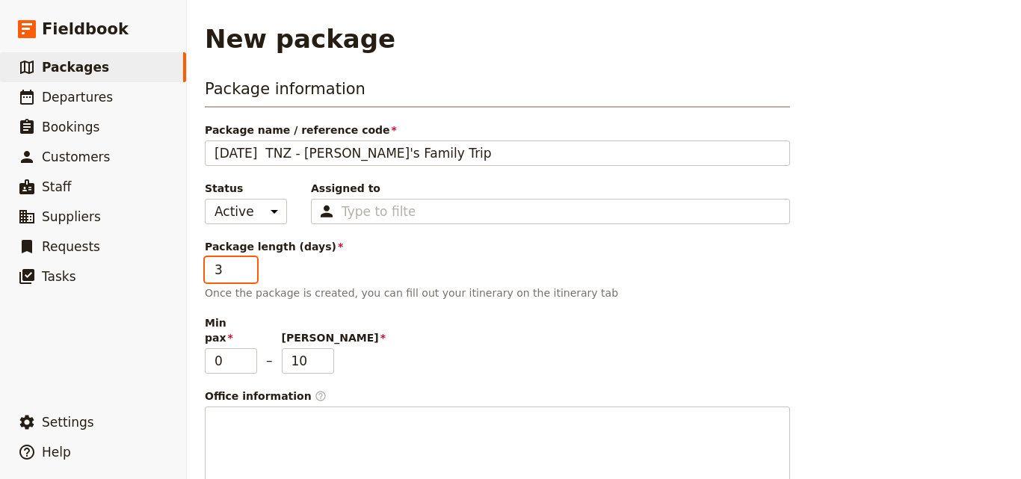
click at [250, 268] on input "3" at bounding box center [231, 269] width 52 height 25
click at [250, 268] on input "4" at bounding box center [231, 269] width 52 height 25
click at [250, 268] on input "5" at bounding box center [231, 269] width 52 height 25
click at [250, 268] on input "6" at bounding box center [231, 269] width 52 height 25
click at [250, 268] on input "7" at bounding box center [231, 269] width 52 height 25
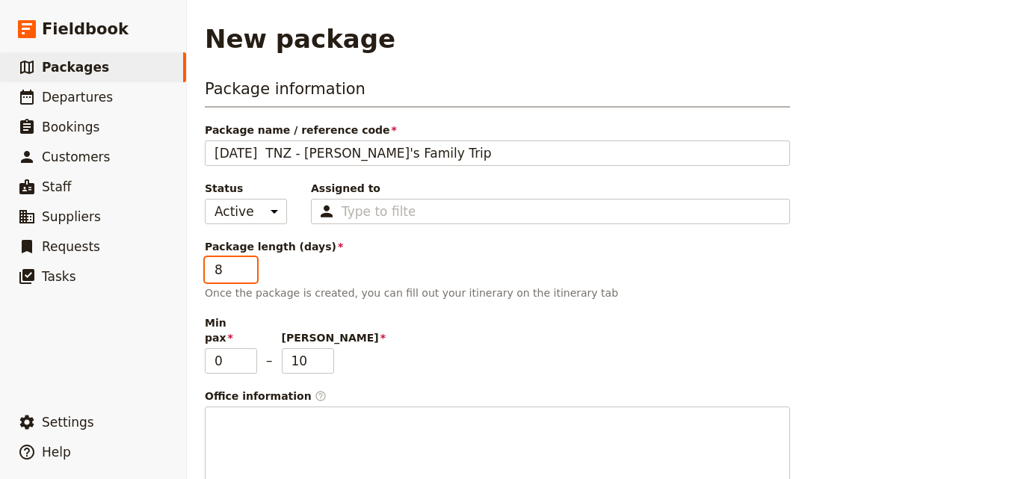
click at [250, 268] on input "8" at bounding box center [231, 269] width 52 height 25
click at [250, 268] on input "9" at bounding box center [231, 269] width 52 height 25
type input "10"
click at [250, 268] on input "10" at bounding box center [231, 269] width 52 height 25
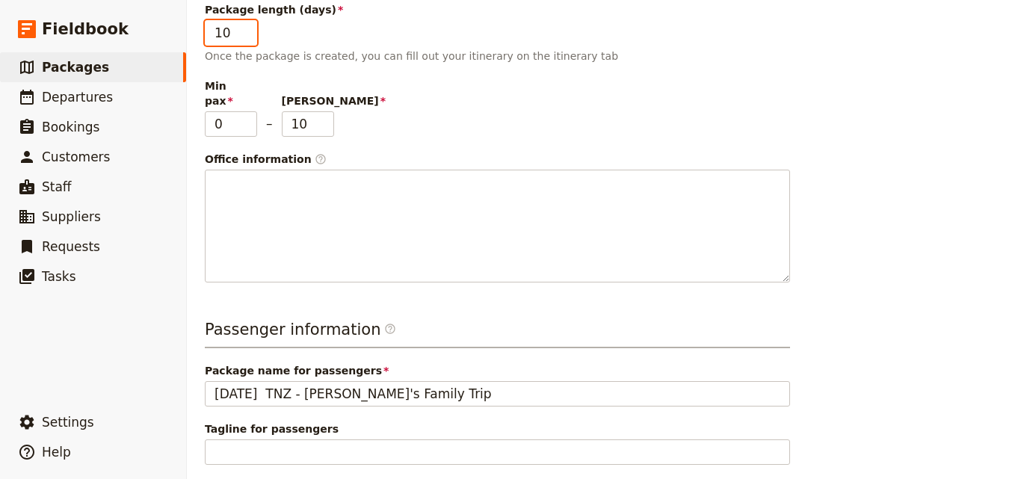
scroll to position [149, 0]
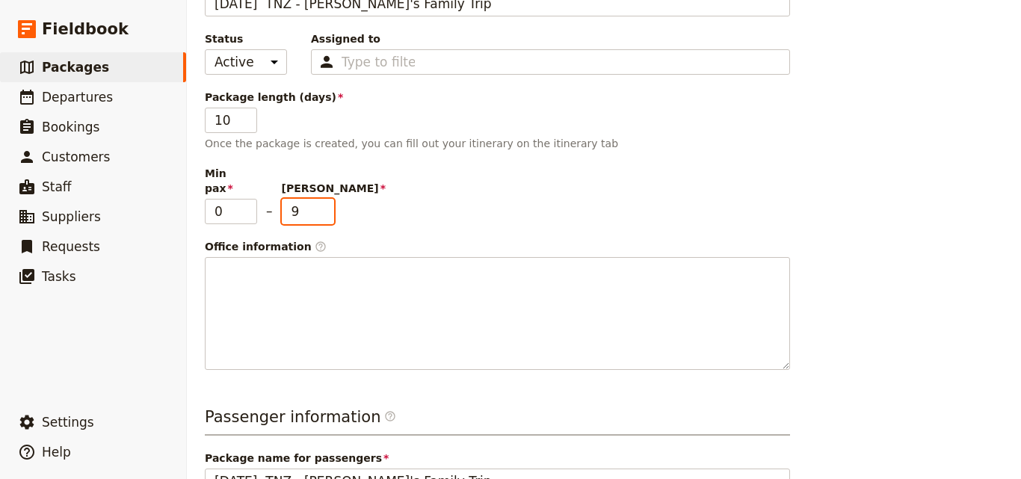
click at [326, 205] on input "9" at bounding box center [308, 211] width 52 height 25
click at [326, 205] on input "7" at bounding box center [308, 211] width 52 height 25
type input "6"
click at [326, 205] on input "6" at bounding box center [308, 211] width 52 height 25
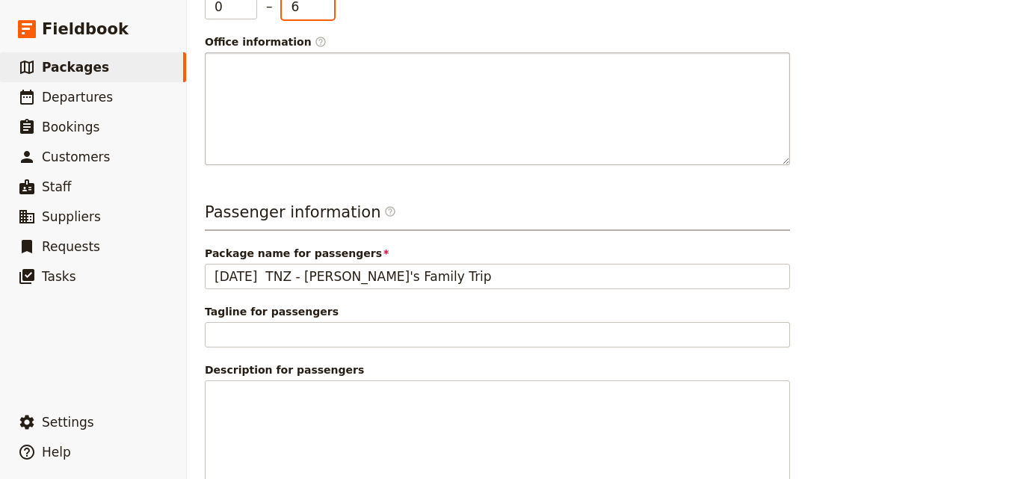
scroll to position [443, 0]
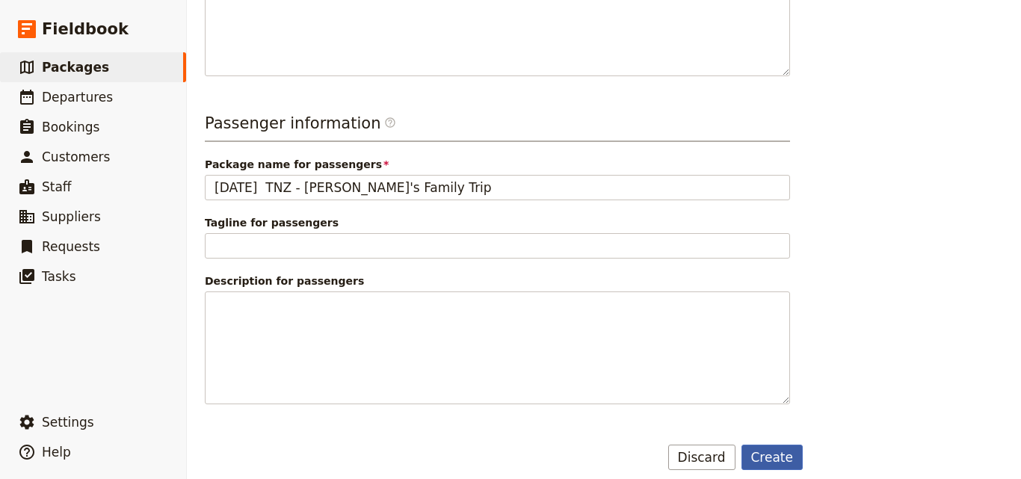
click at [782, 445] on button "Create" at bounding box center [772, 457] width 62 height 25
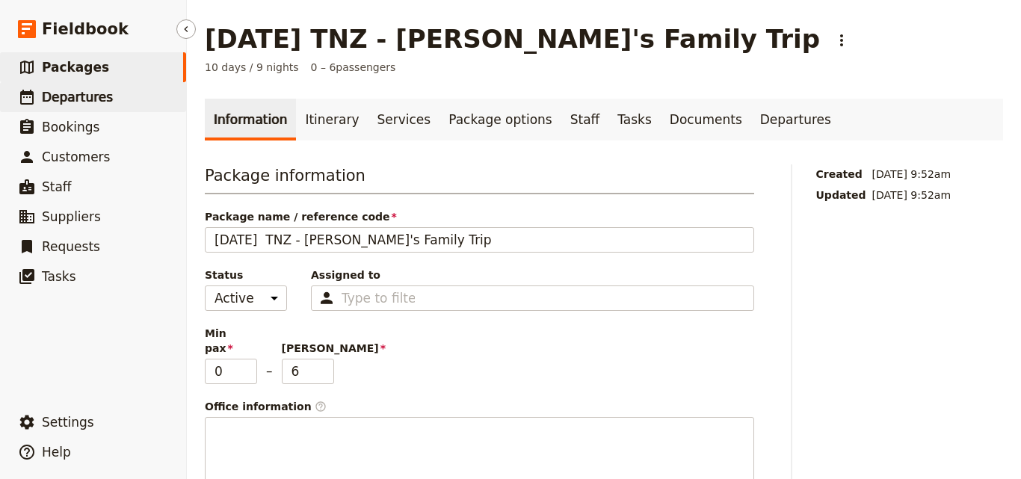
click at [91, 98] on span "Departures" at bounding box center [77, 97] width 71 height 15
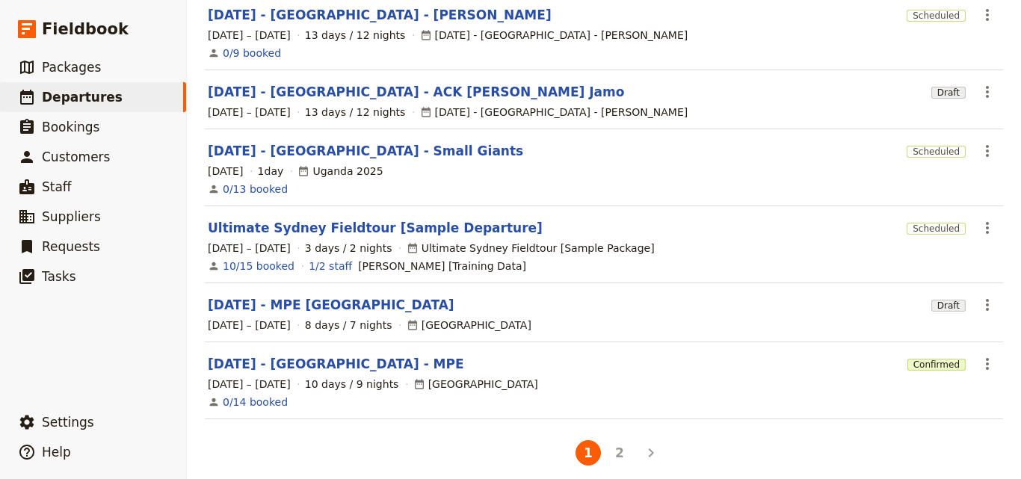
scroll to position [487, 0]
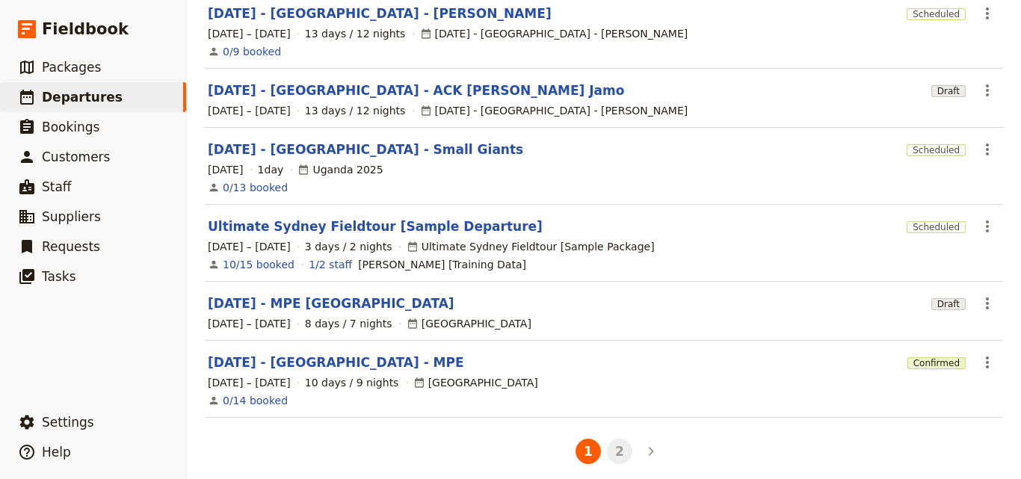
click at [619, 444] on button "2" at bounding box center [619, 451] width 25 height 25
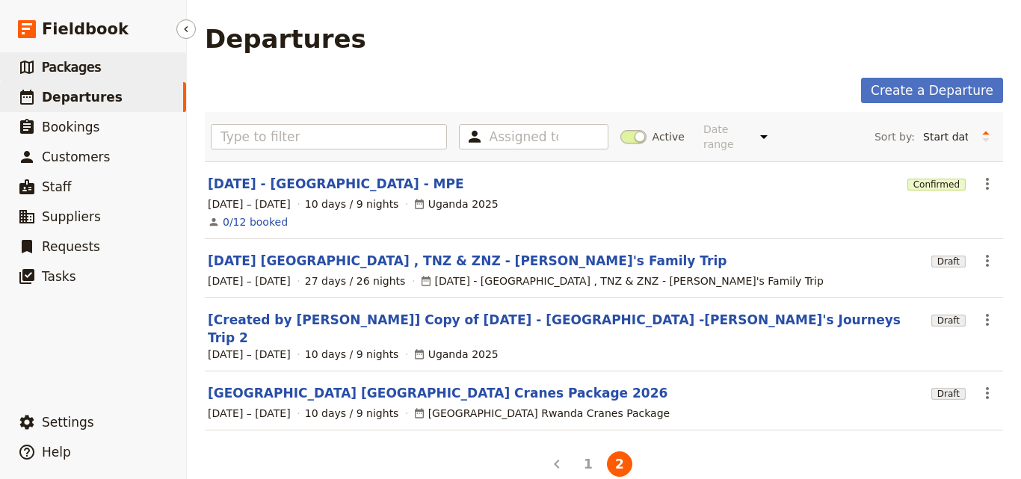
click at [114, 56] on link "​ Packages" at bounding box center [93, 67] width 186 height 30
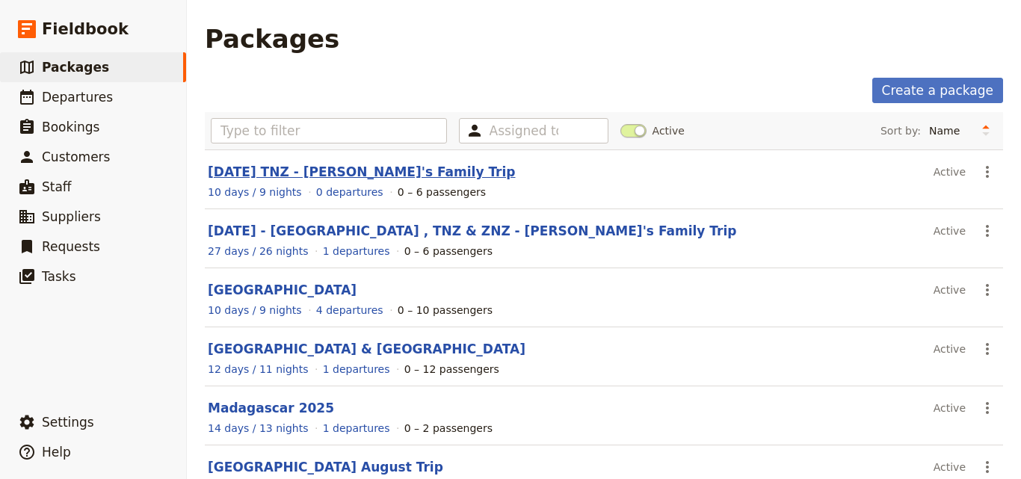
click at [409, 168] on link "FEB 2026 TNZ - Adrian's Family Trip" at bounding box center [362, 171] width 308 height 15
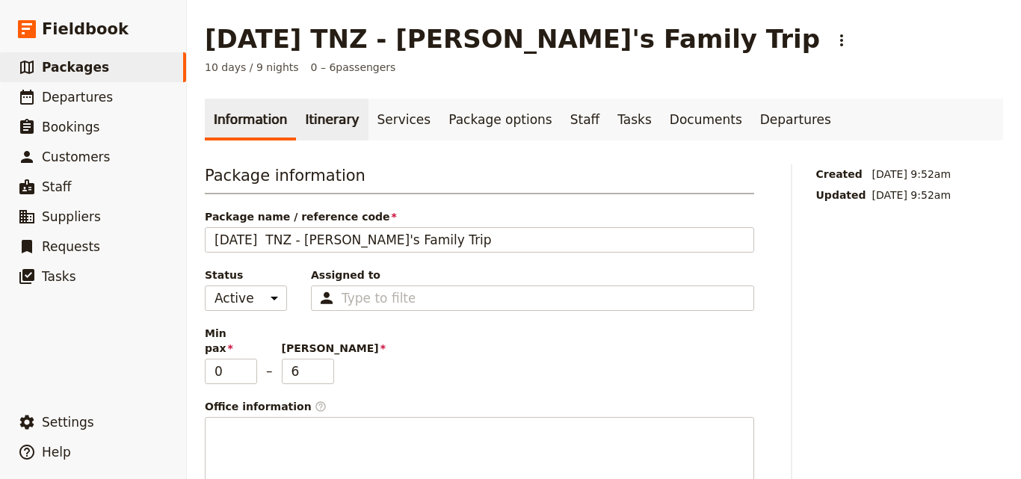
click at [323, 129] on link "Itinerary" at bounding box center [332, 120] width 72 height 42
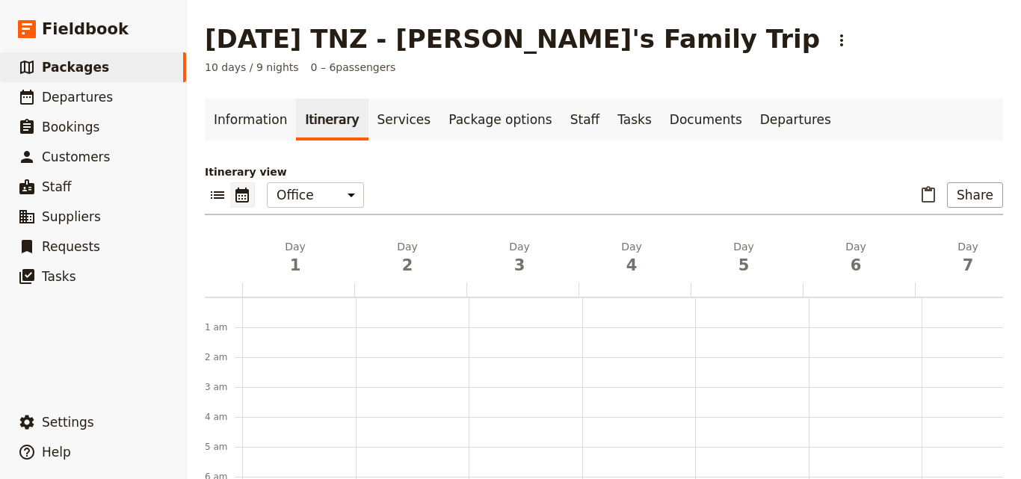
scroll to position [194, 0]
click at [154, 66] on link "​ Packages" at bounding box center [93, 67] width 186 height 30
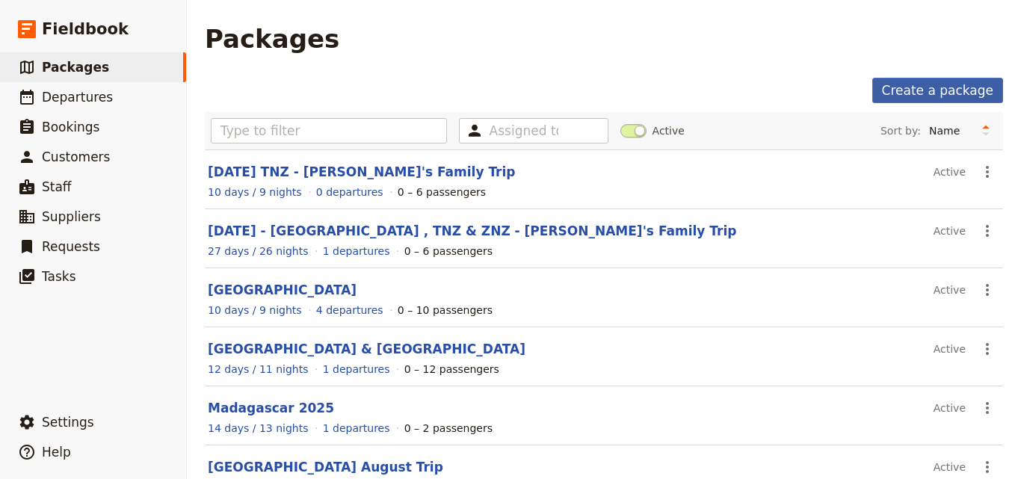
click at [962, 90] on link "Create a package" at bounding box center [937, 90] width 131 height 25
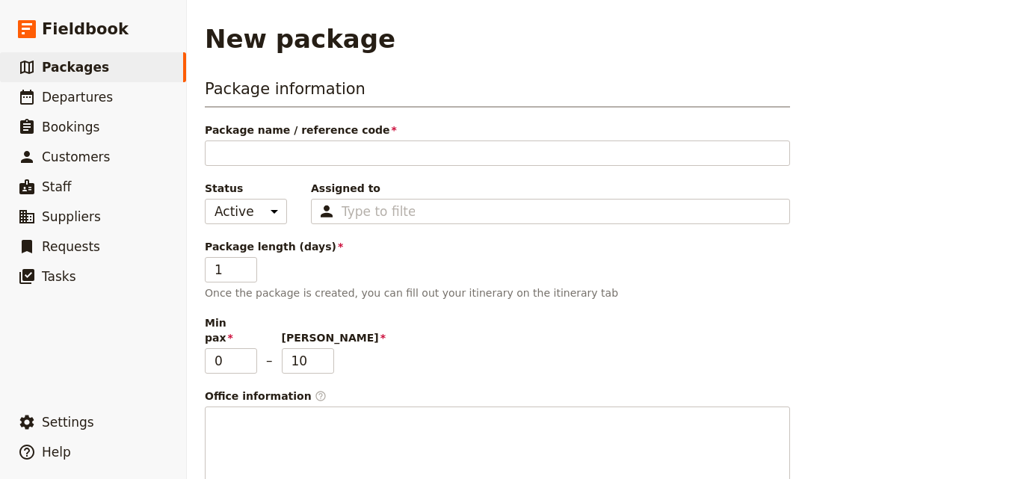
type input "[DATE] [GEOGRAPHIC_DATA] , TNZ & ZNZ - [PERSON_NAME]'s Family Trip"
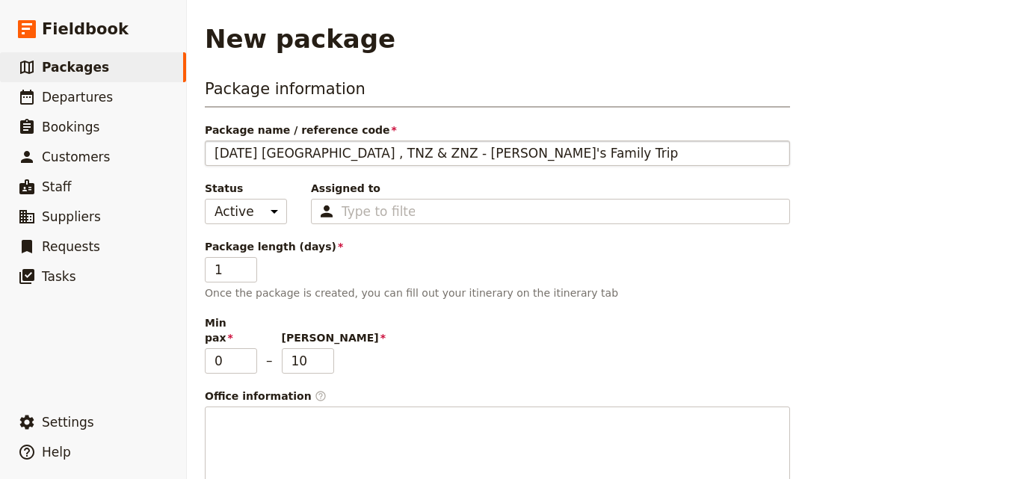
drag, startPoint x: 267, startPoint y: 152, endPoint x: 336, endPoint y: 158, distance: 69.8
click at [336, 158] on input "[DATE] [GEOGRAPHIC_DATA] , TNZ & ZNZ - [PERSON_NAME]'s Family Trip" at bounding box center [497, 152] width 585 height 25
drag, startPoint x: 336, startPoint y: 158, endPoint x: 700, endPoint y: 336, distance: 405.0
click at [700, 336] on div "Min pax 0 – Max pax 10" at bounding box center [497, 344] width 585 height 58
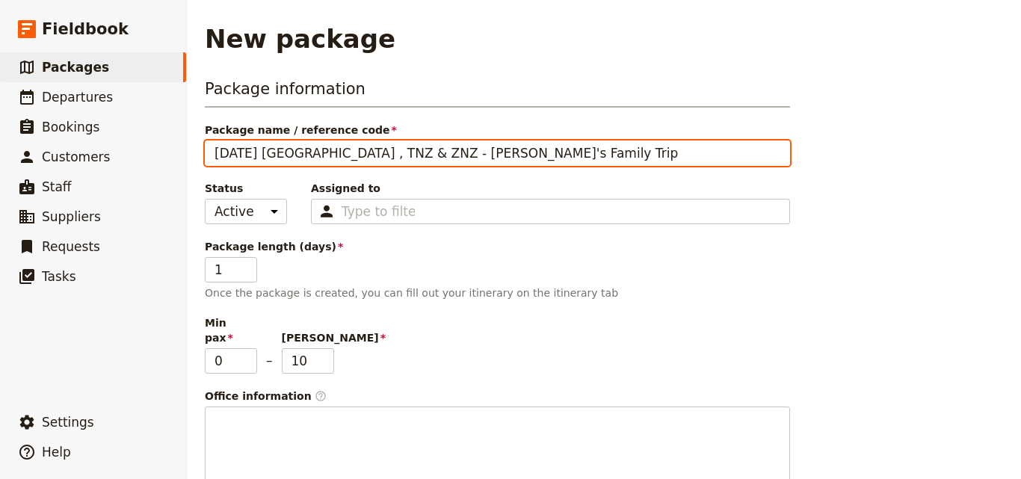
drag, startPoint x: 268, startPoint y: 152, endPoint x: 338, endPoint y: 153, distance: 70.3
click at [338, 153] on input "[DATE] [GEOGRAPHIC_DATA] , TNZ & ZNZ - [PERSON_NAME]'s Family Trip" at bounding box center [497, 152] width 585 height 25
type input "FEB 2026 ZNZ - Adrian's Family Trip"
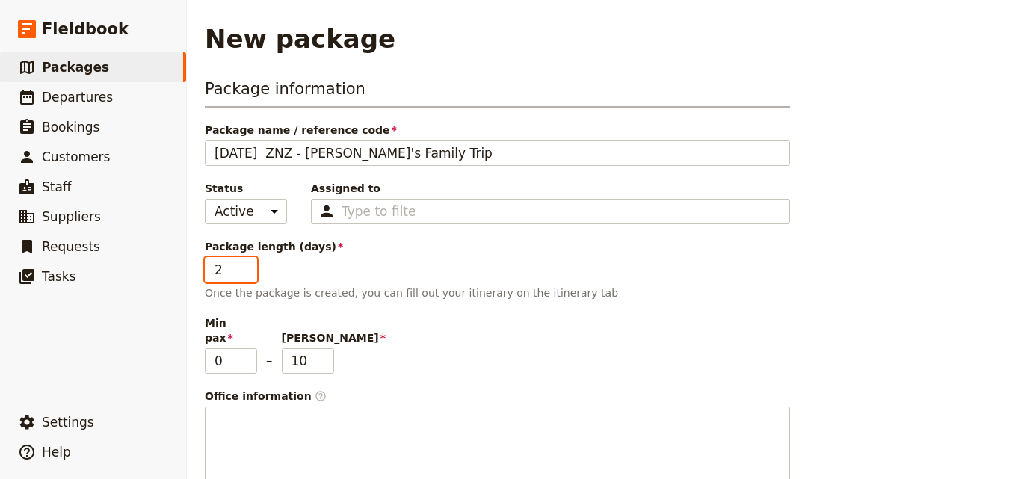
click at [247, 265] on input "2" at bounding box center [231, 269] width 52 height 25
click at [247, 265] on input "3" at bounding box center [231, 269] width 52 height 25
click at [247, 265] on input "4" at bounding box center [231, 269] width 52 height 25
click at [247, 265] on input "5" at bounding box center [231, 269] width 52 height 25
click at [245, 259] on input "5" at bounding box center [231, 269] width 52 height 25
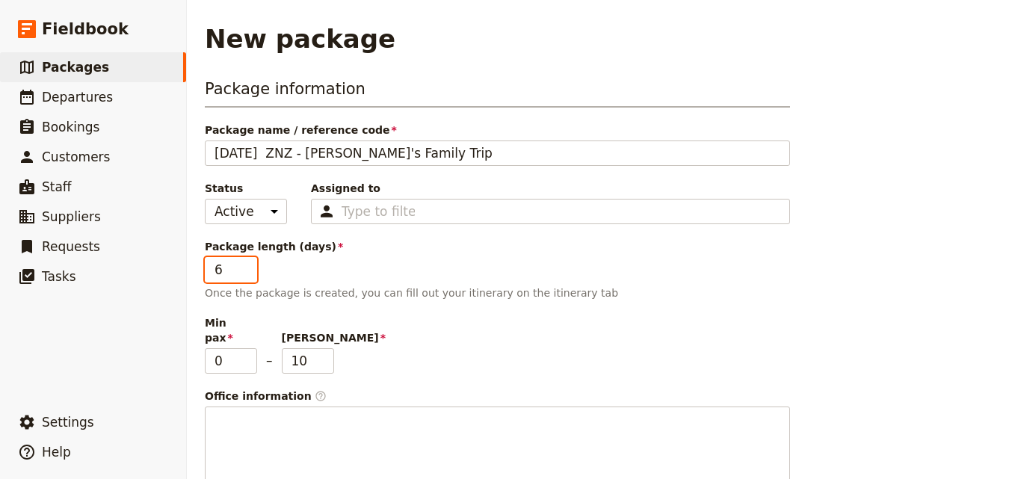
type input "6"
click at [248, 267] on input "6" at bounding box center [231, 269] width 52 height 25
click at [327, 353] on input "9" at bounding box center [308, 360] width 52 height 25
click at [327, 353] on input "8" at bounding box center [308, 360] width 52 height 25
click at [327, 353] on input "7" at bounding box center [308, 360] width 52 height 25
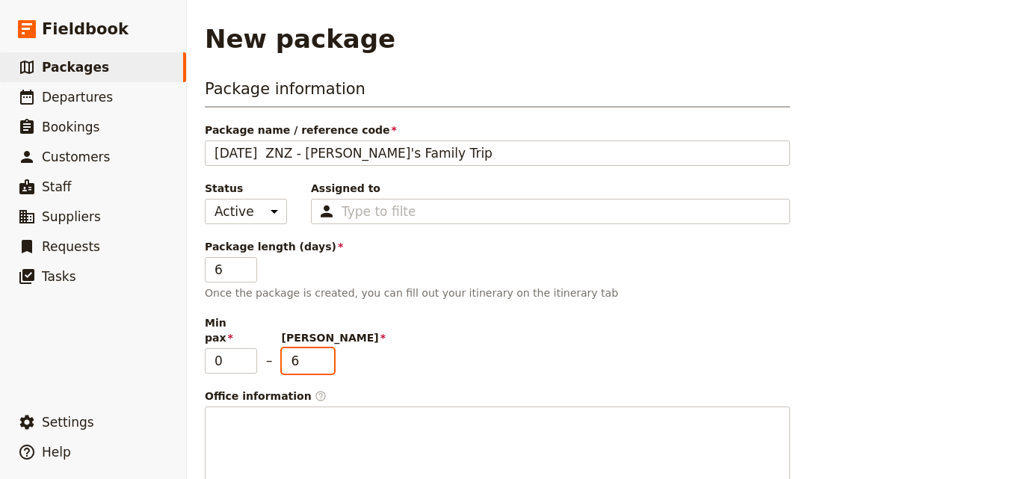
type input "6"
click at [327, 353] on input "6" at bounding box center [308, 360] width 52 height 25
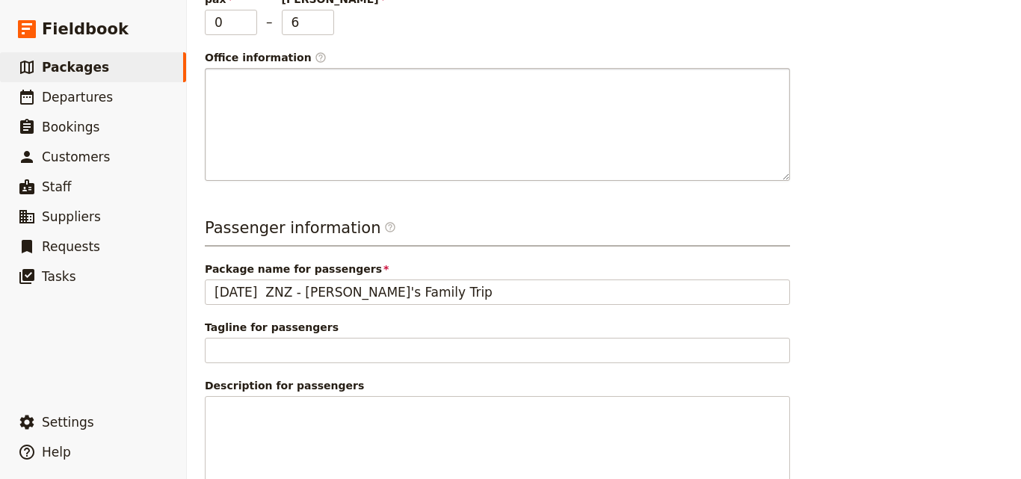
scroll to position [443, 0]
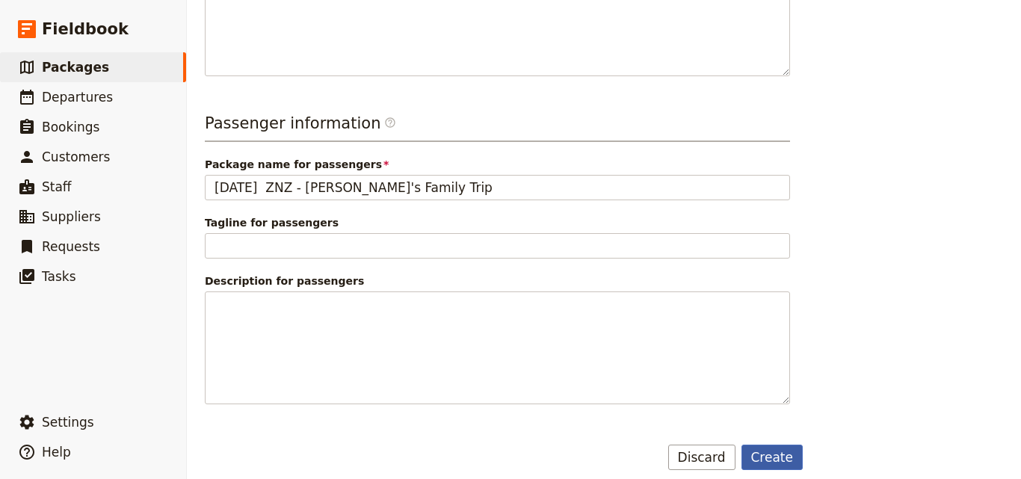
click at [789, 445] on button "Create" at bounding box center [772, 457] width 62 height 25
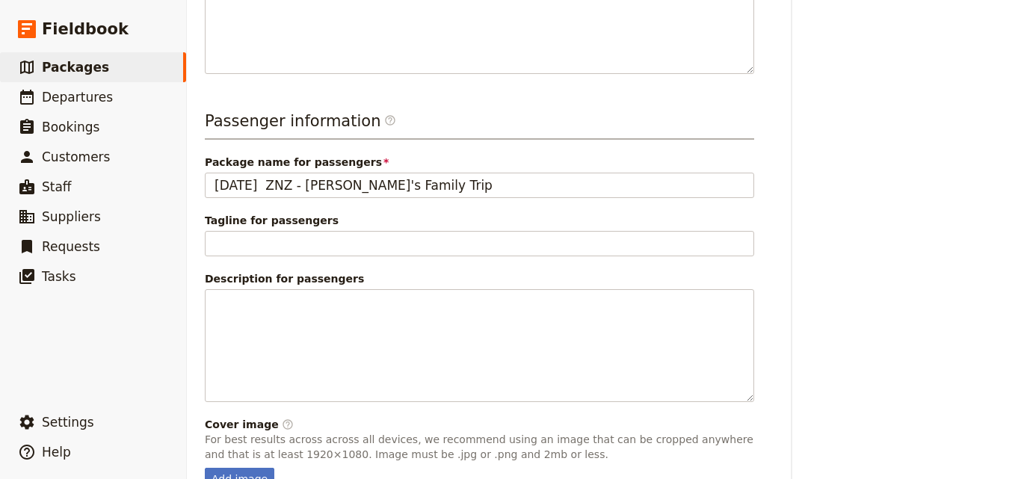
scroll to position [525, 0]
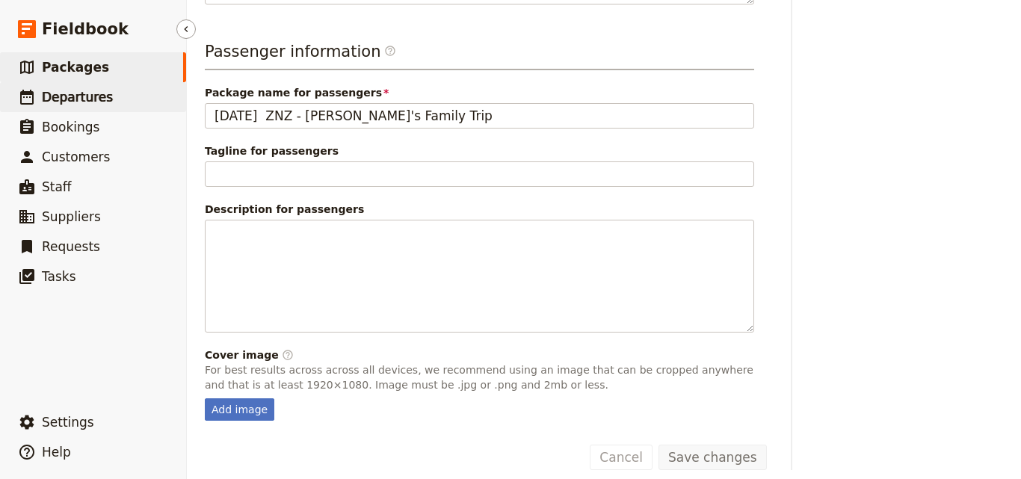
click at [110, 102] on link "​ Departures" at bounding box center [93, 97] width 186 height 30
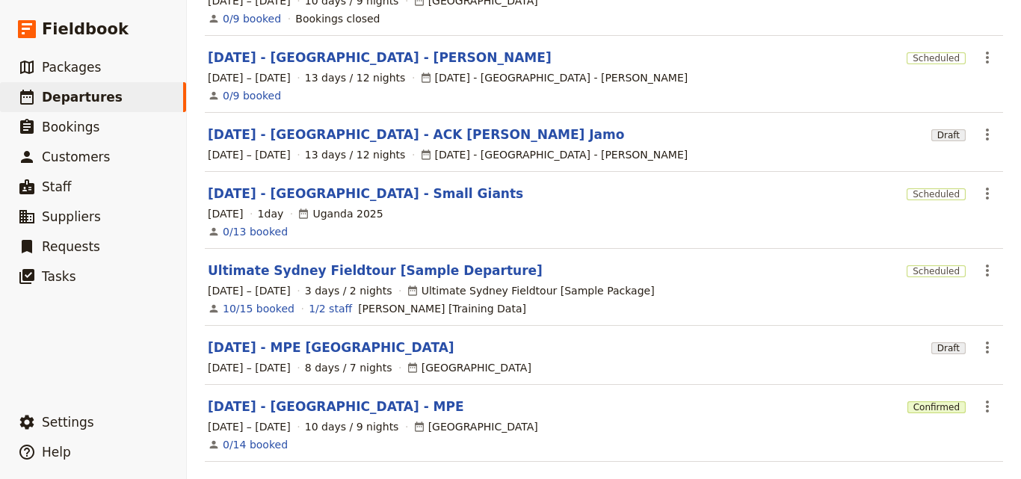
scroll to position [487, 0]
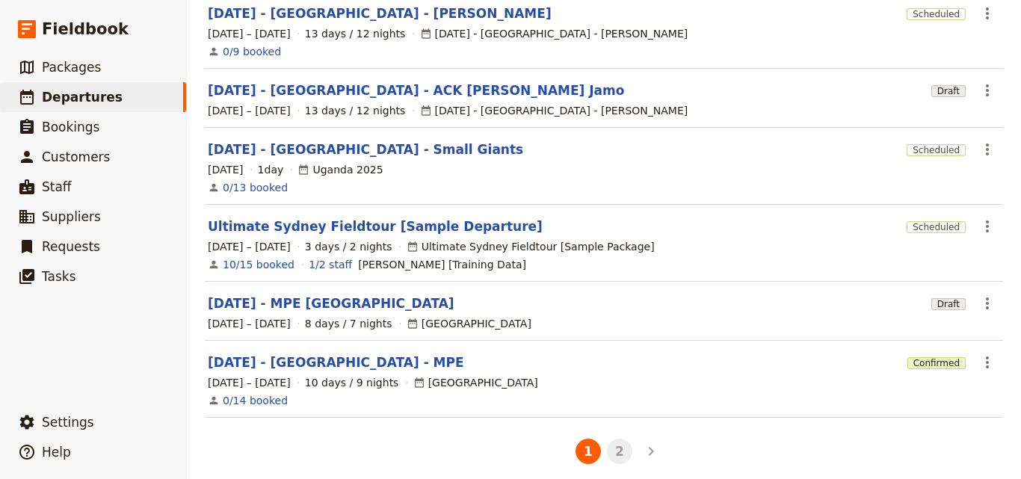
click at [619, 439] on button "2" at bounding box center [619, 451] width 25 height 25
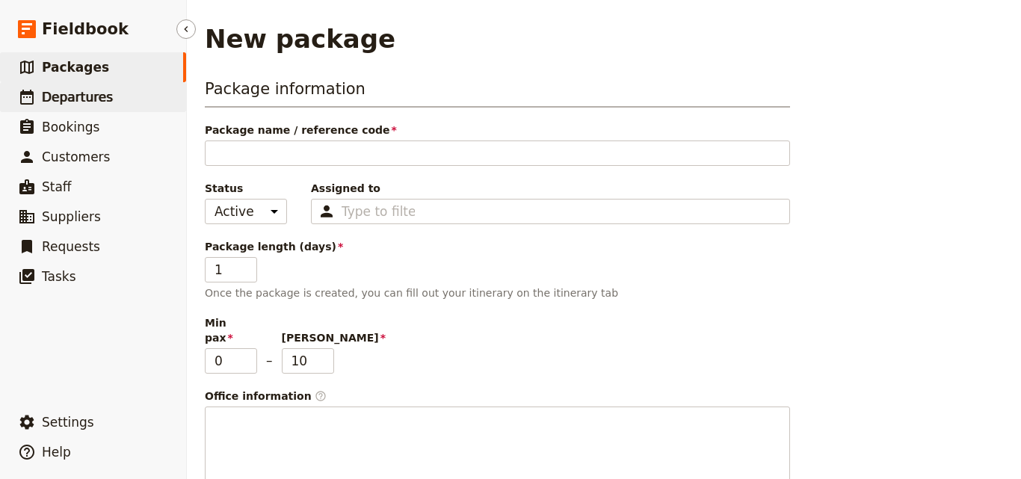
click at [43, 90] on span "Departures" at bounding box center [77, 97] width 71 height 15
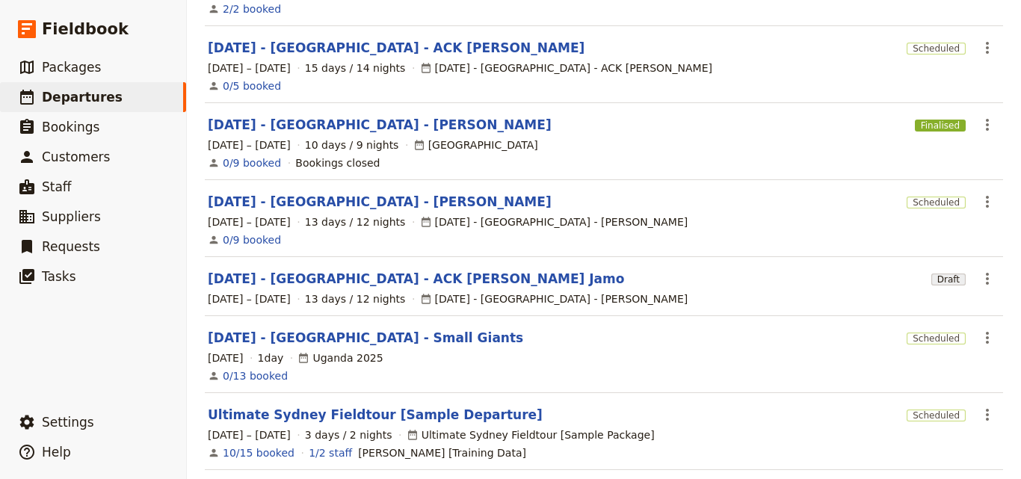
scroll to position [487, 0]
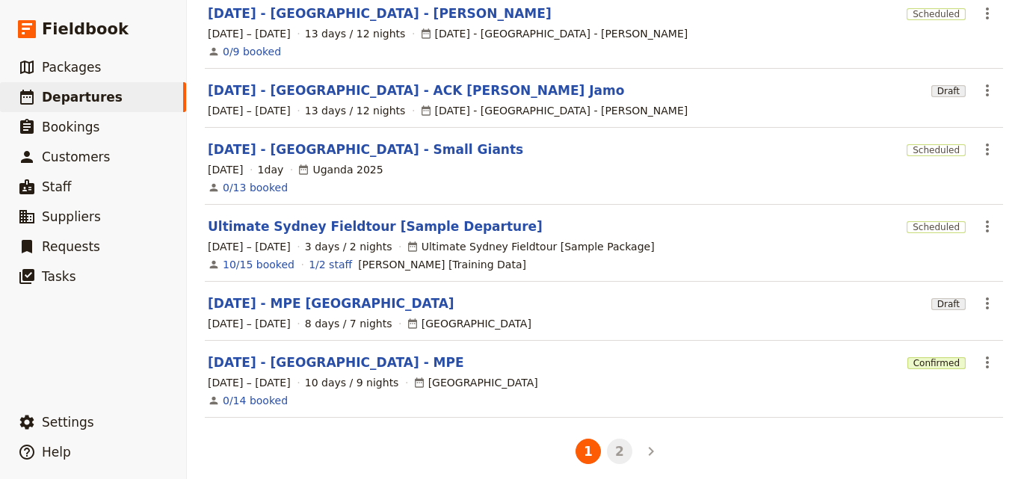
click at [608, 445] on button "2" at bounding box center [619, 451] width 25 height 25
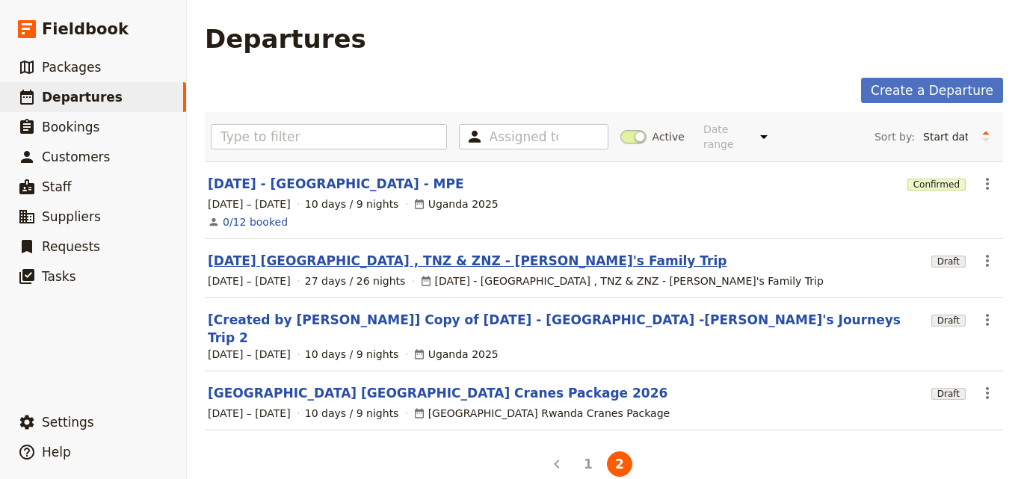
click at [369, 257] on link "[DATE] [GEOGRAPHIC_DATA] , TNZ & ZNZ - [PERSON_NAME]'s Family Trip" at bounding box center [467, 261] width 519 height 18
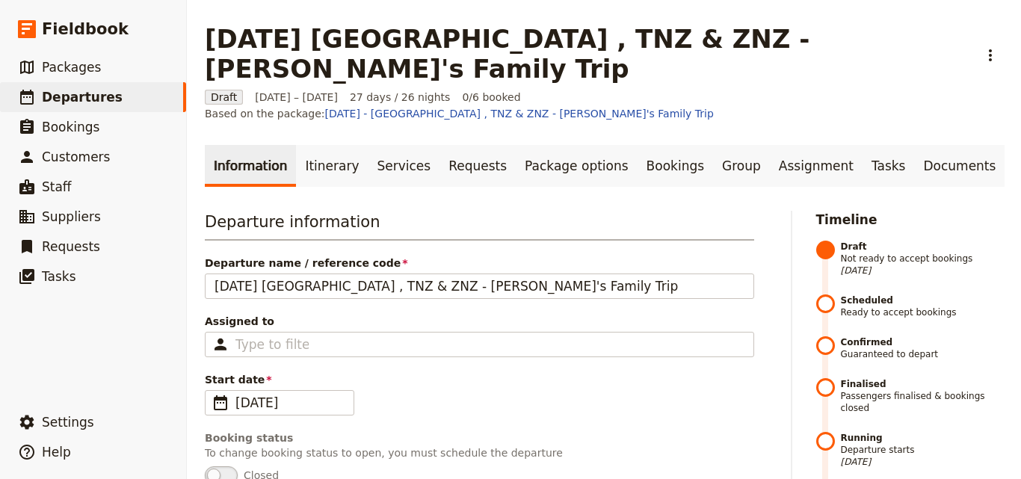
scroll to position [75, 0]
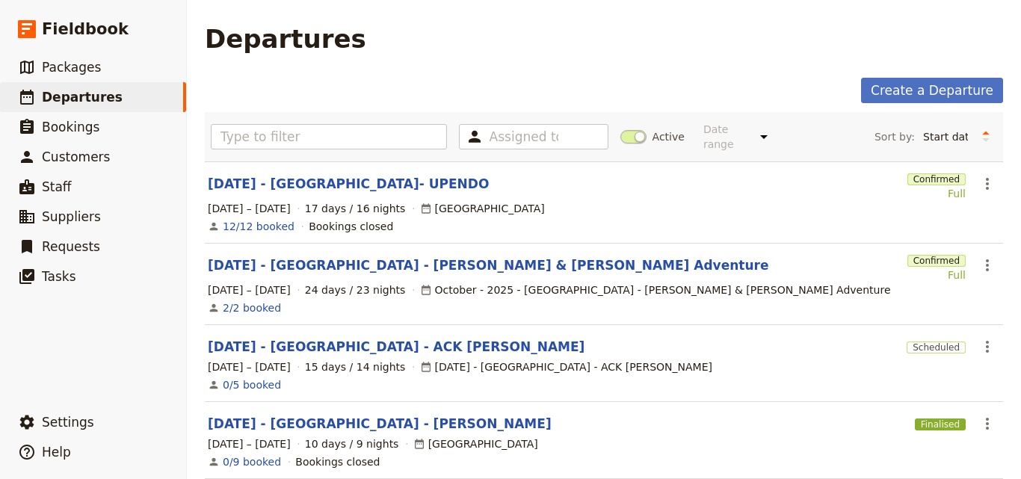
scroll to position [224, 0]
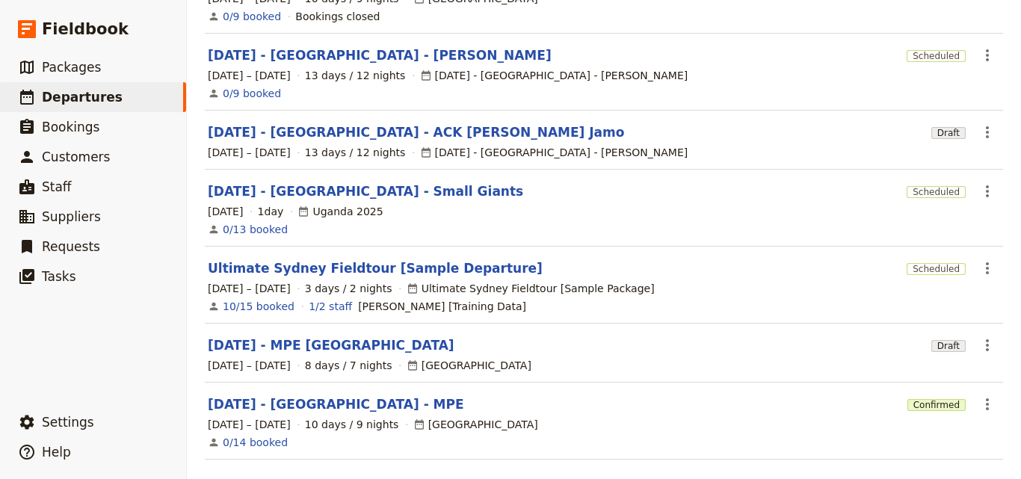
scroll to position [487, 0]
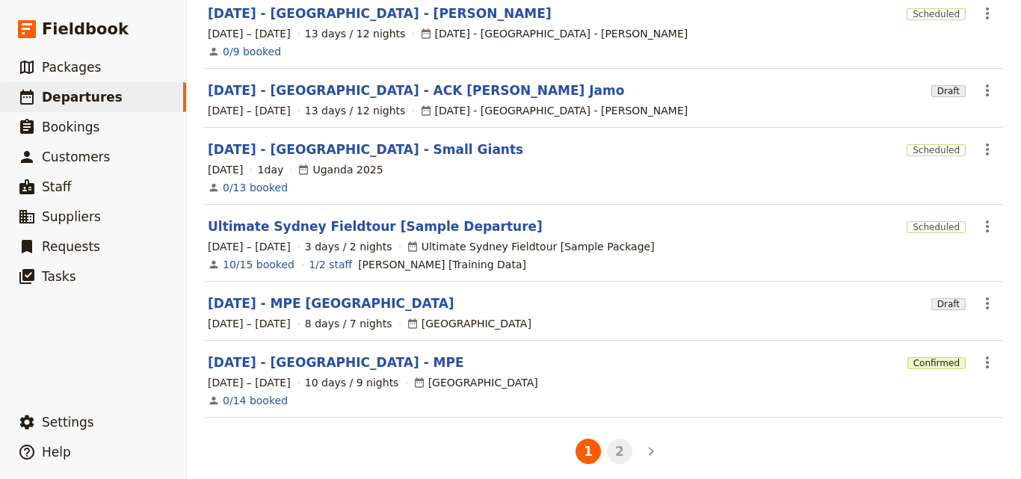
click at [609, 439] on button "2" at bounding box center [619, 451] width 25 height 25
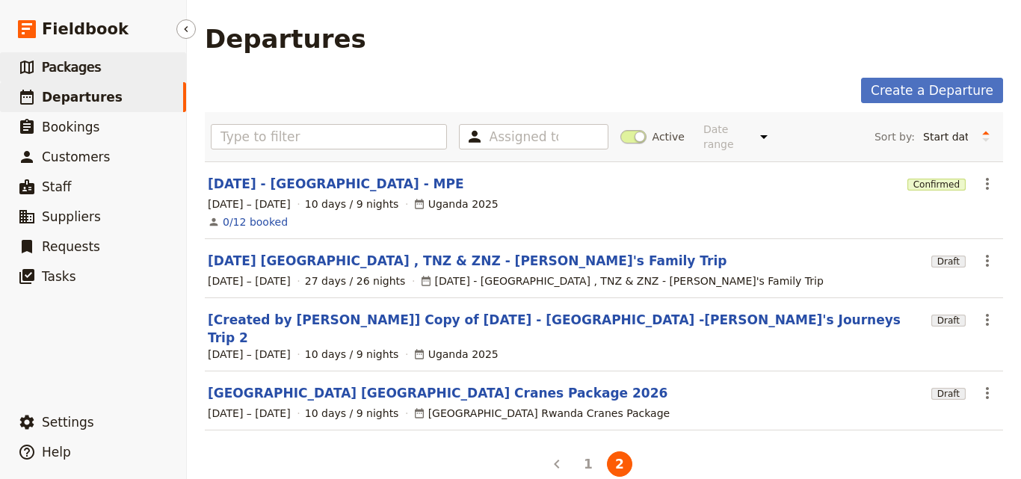
click at [99, 64] on link "​ Packages" at bounding box center [93, 67] width 186 height 30
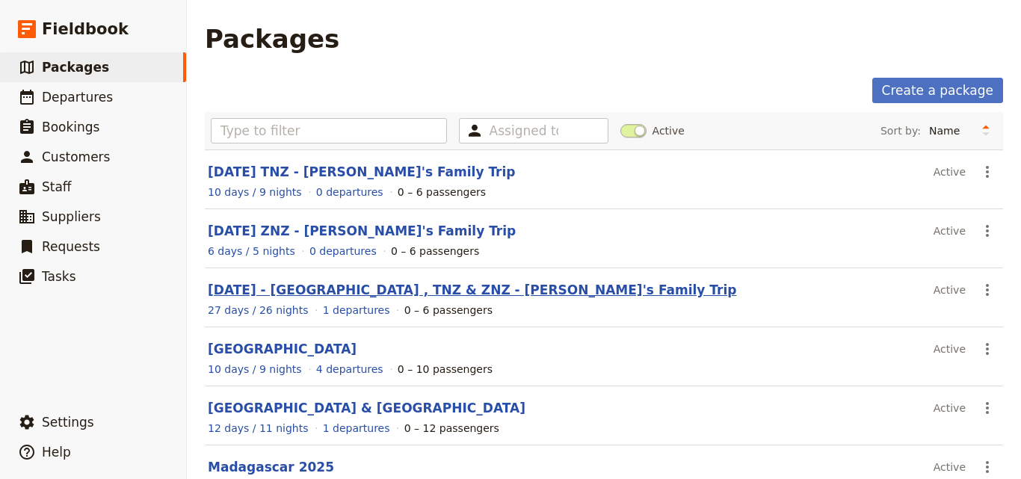
click at [384, 295] on link "[DATE] - [GEOGRAPHIC_DATA] , TNZ & ZNZ - [PERSON_NAME]'s Family Trip" at bounding box center [472, 289] width 528 height 15
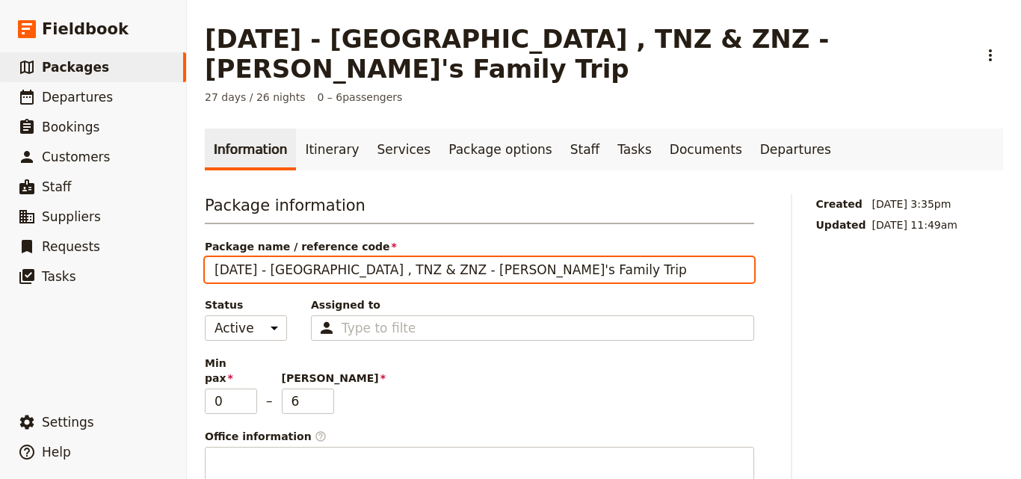
drag, startPoint x: 303, startPoint y: 242, endPoint x: 374, endPoint y: 244, distance: 70.3
click at [374, 257] on input "[DATE] - [GEOGRAPHIC_DATA] , TNZ & ZNZ - [PERSON_NAME]'s Family Trip" at bounding box center [479, 269] width 549 height 25
click at [451, 257] on input "FEB 2026 - UGA - Adrian's Family Trip" at bounding box center [479, 269] width 549 height 25
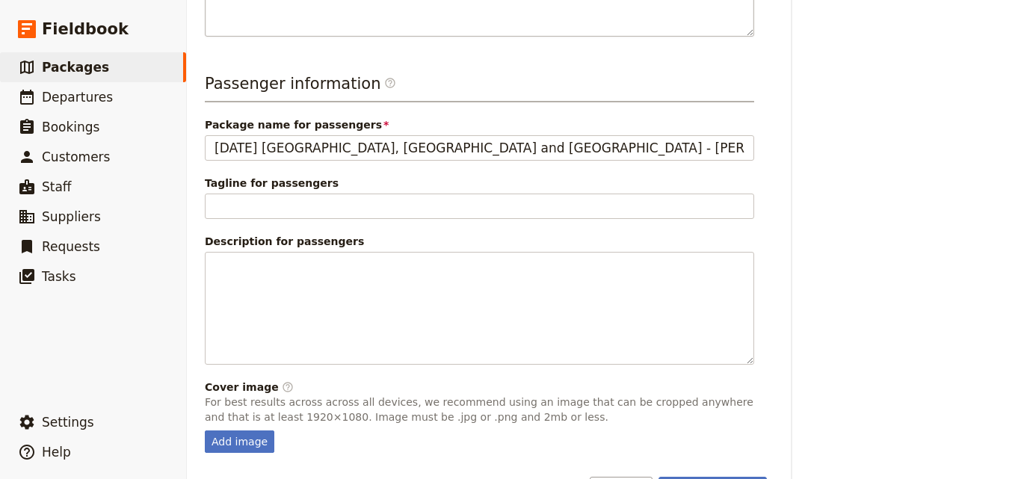
scroll to position [525, 0]
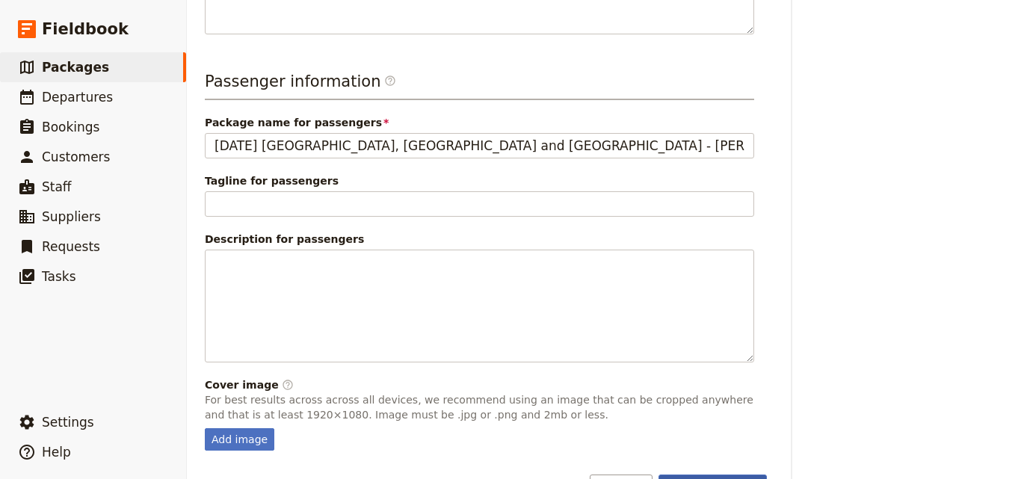
type input "FEB 2026 - UGA - Adrian's Family Trip"
click at [696, 475] on button "Save changes" at bounding box center [712, 487] width 108 height 25
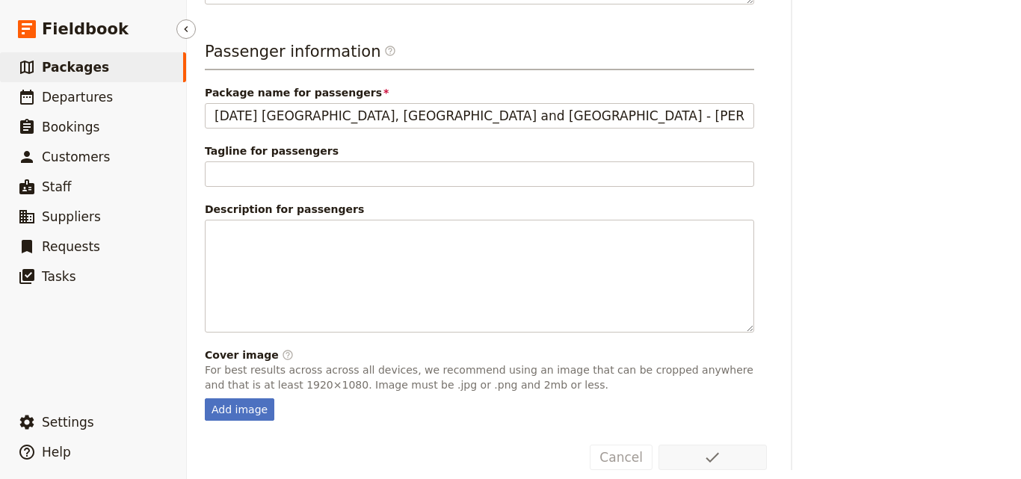
click at [117, 71] on link "​ Packages" at bounding box center [93, 67] width 186 height 30
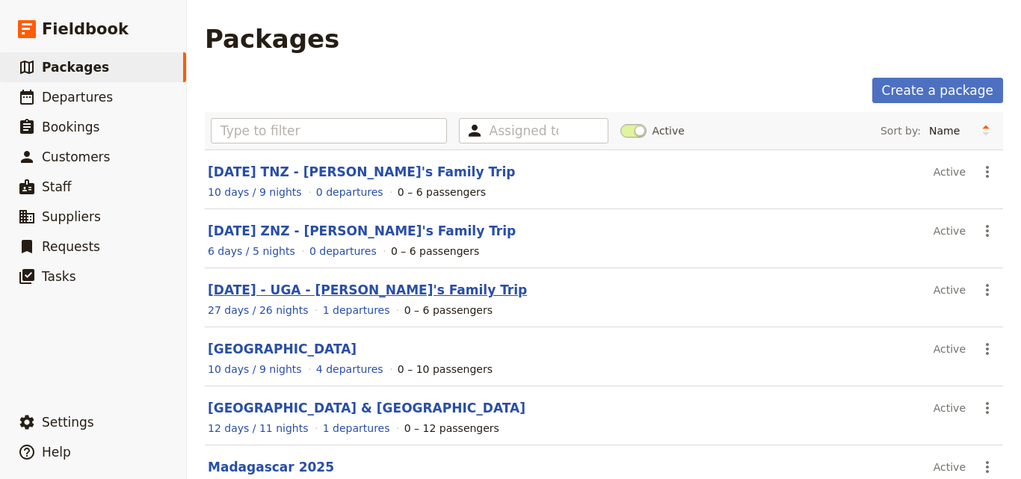
click at [409, 288] on link "FEB 2026 - UGA - Adrian's Family Trip" at bounding box center [367, 289] width 319 height 15
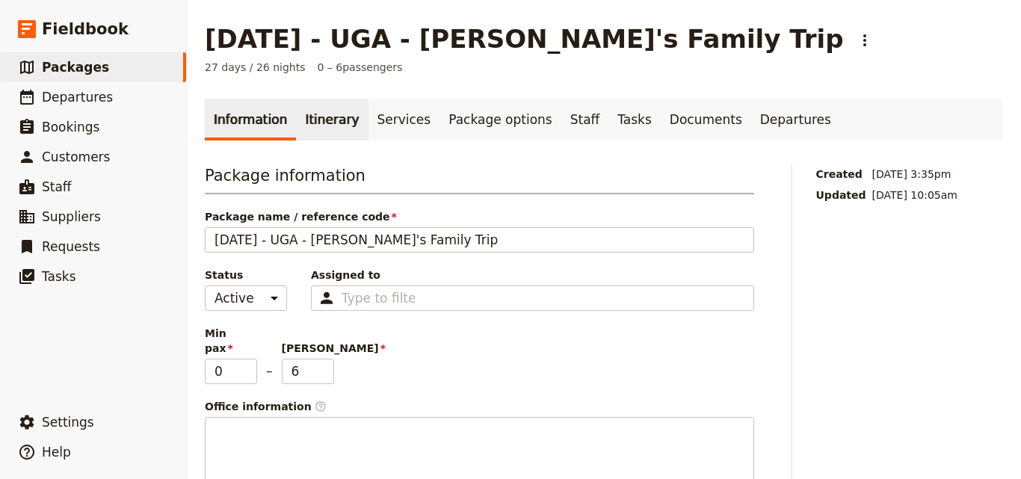
click at [318, 117] on link "Itinerary" at bounding box center [332, 120] width 72 height 42
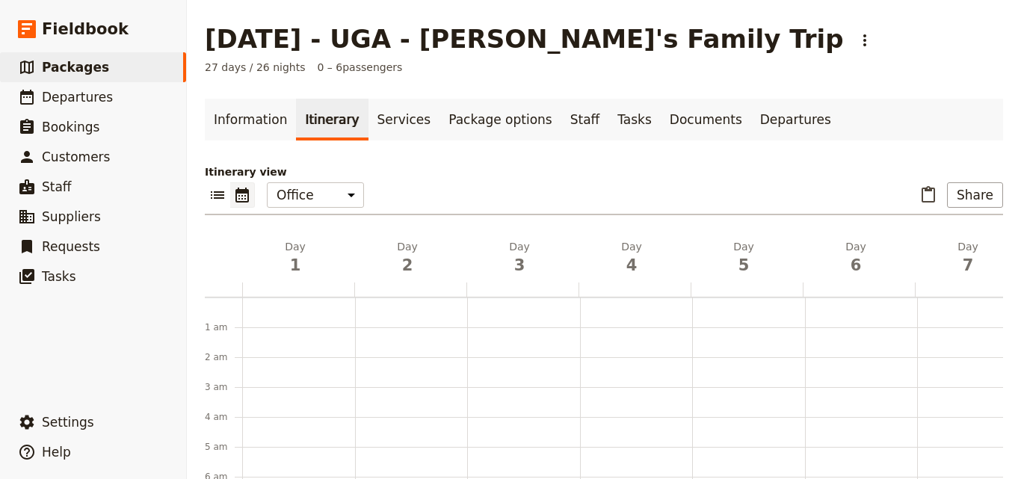
scroll to position [194, 0]
click at [259, 133] on link "Information" at bounding box center [250, 120] width 91 height 42
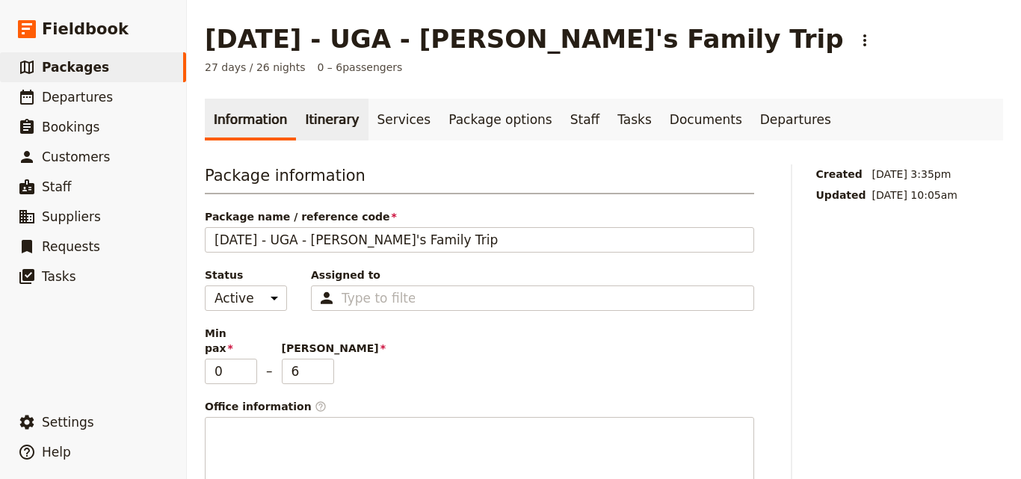
click at [327, 127] on link "Itinerary" at bounding box center [332, 120] width 72 height 42
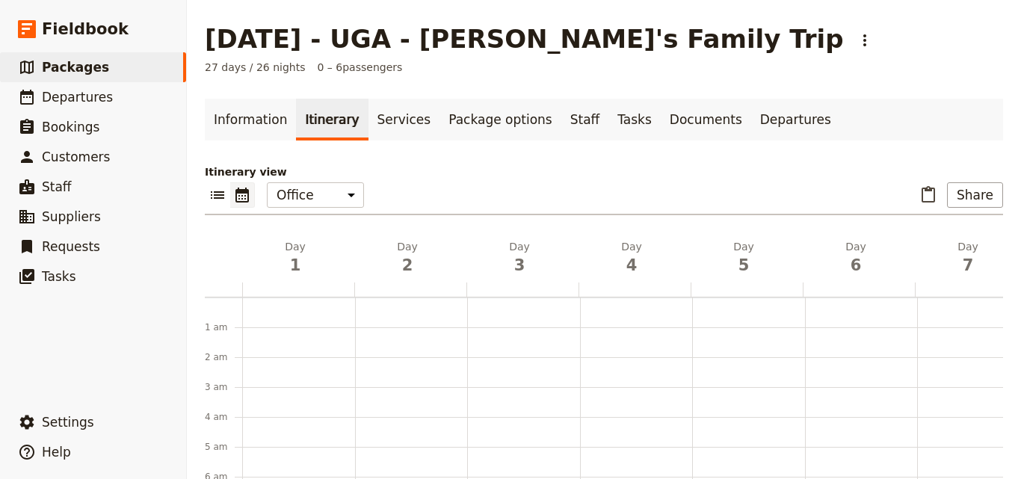
scroll to position [194, 0]
click at [149, 58] on link "​ Packages" at bounding box center [93, 67] width 186 height 30
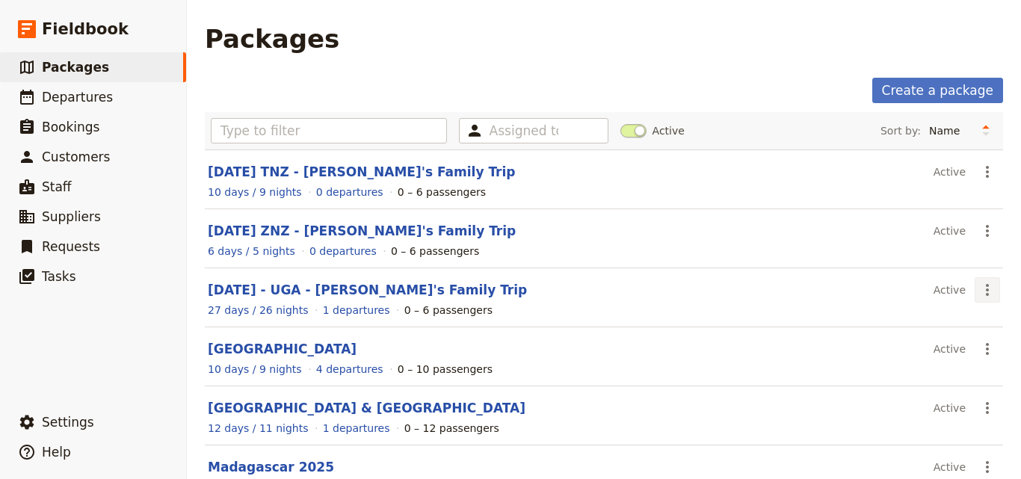
click at [978, 291] on icon "Actions" at bounding box center [987, 290] width 18 height 18
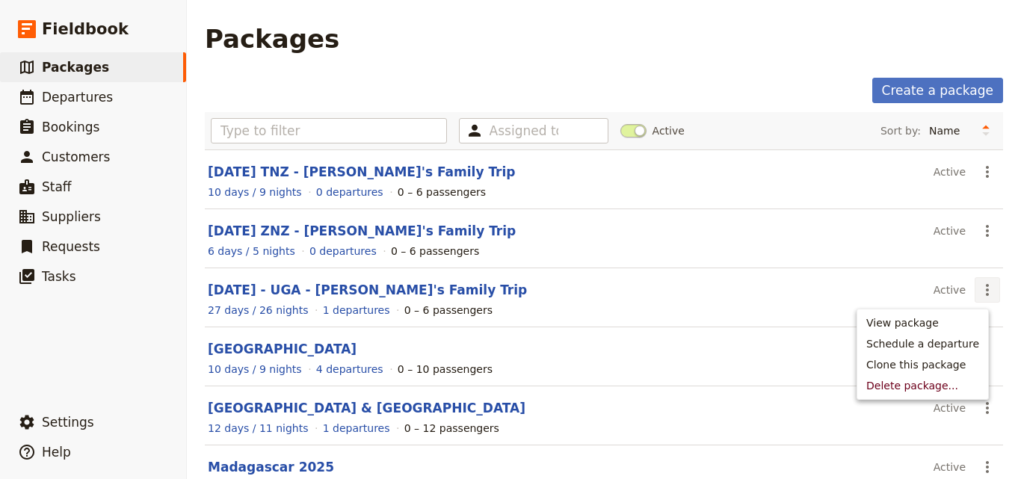
click at [978, 291] on icon "Actions" at bounding box center [987, 290] width 18 height 18
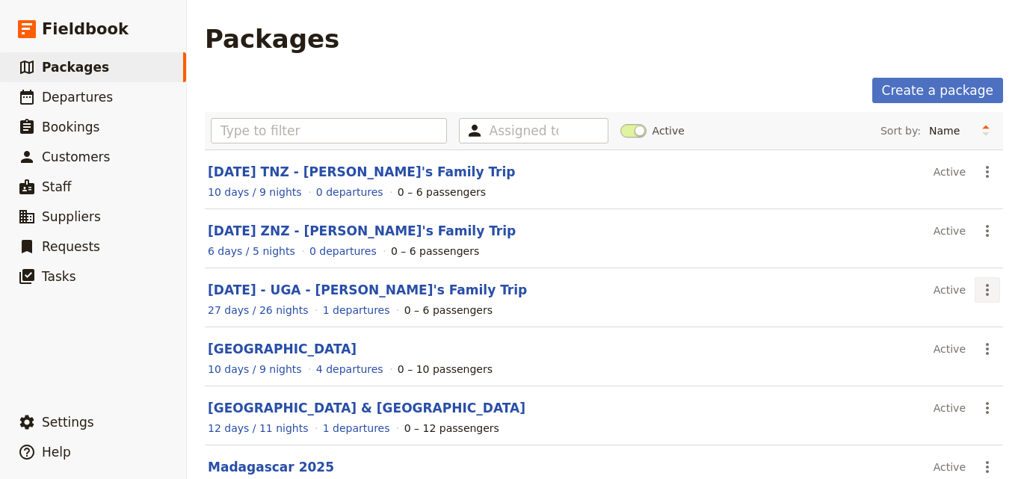
click at [978, 291] on icon "Actions" at bounding box center [987, 290] width 18 height 18
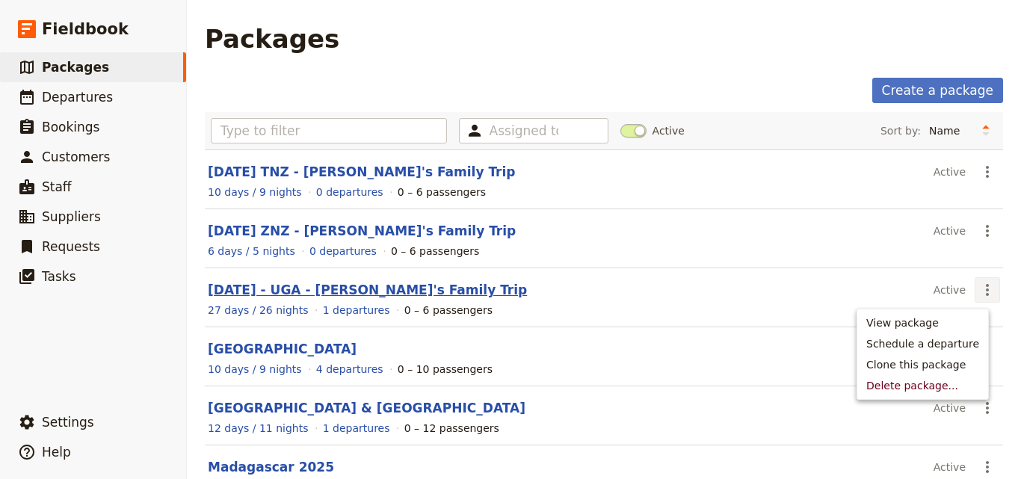
click at [315, 297] on link "FEB 2026 - UGA - Adrian's Family Trip" at bounding box center [367, 289] width 319 height 15
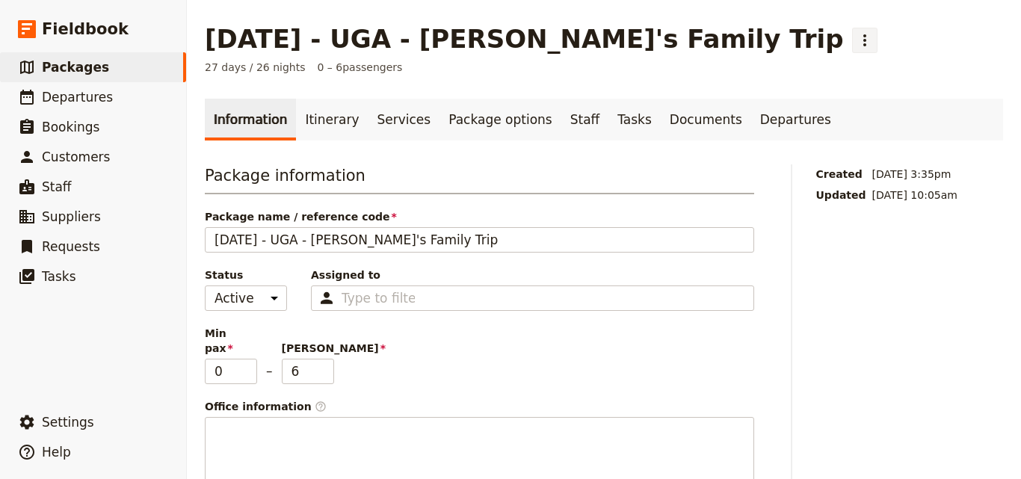
click at [856, 33] on icon "Actions" at bounding box center [865, 40] width 18 height 18
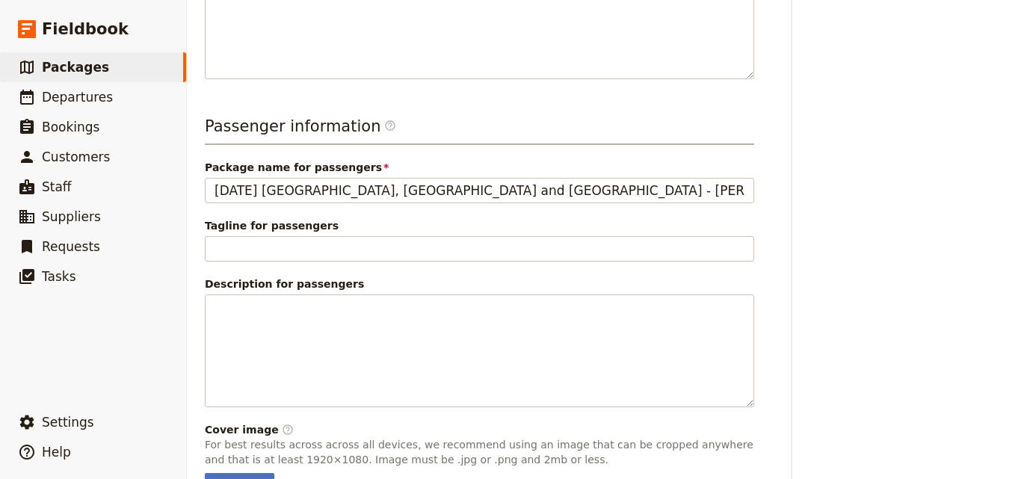
scroll to position [301, 0]
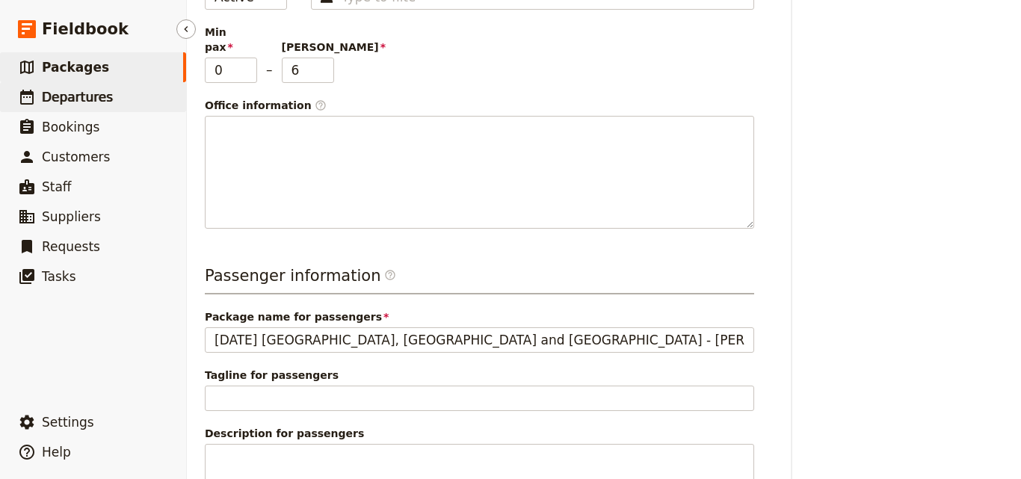
click at [124, 90] on link "​ Departures" at bounding box center [93, 97] width 186 height 30
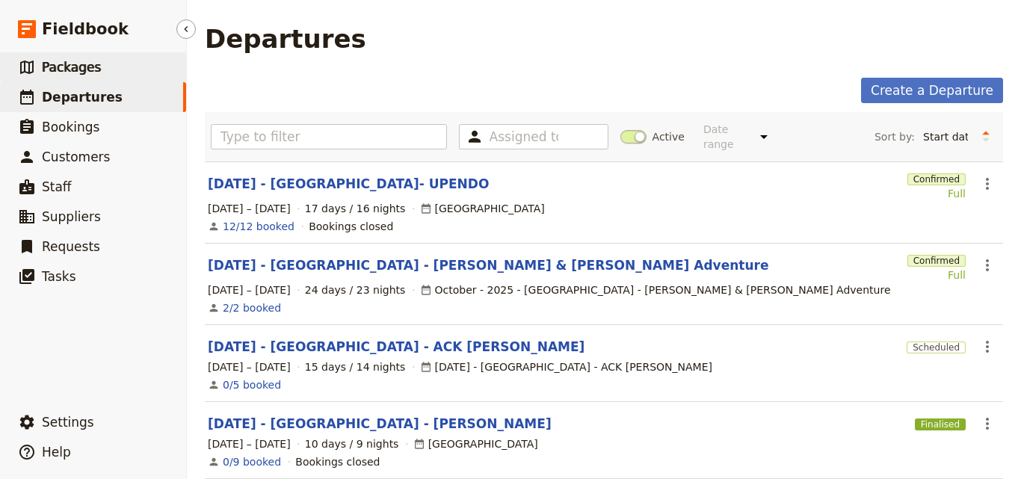
click at [95, 58] on link "​ Packages" at bounding box center [93, 67] width 186 height 30
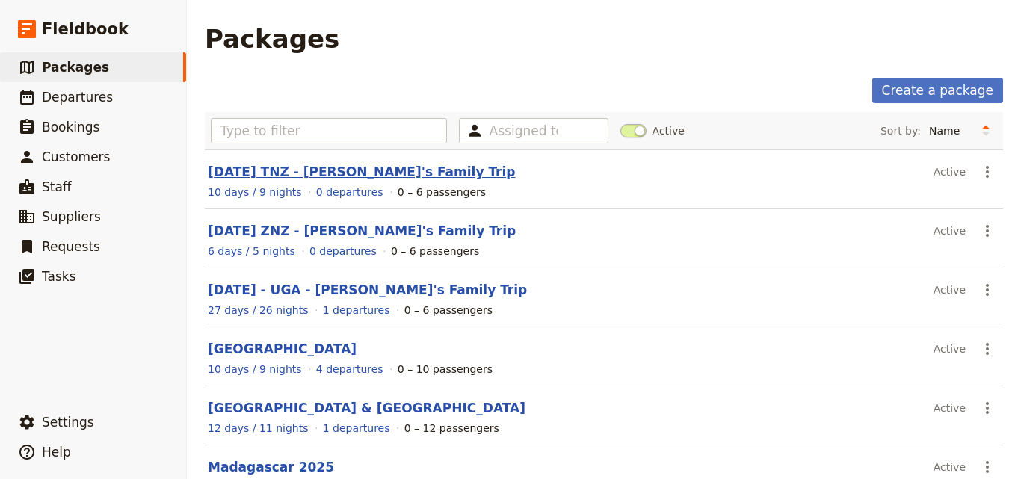
click at [339, 167] on link "FEB 2026 TNZ - Adrian's Family Trip" at bounding box center [362, 171] width 308 height 15
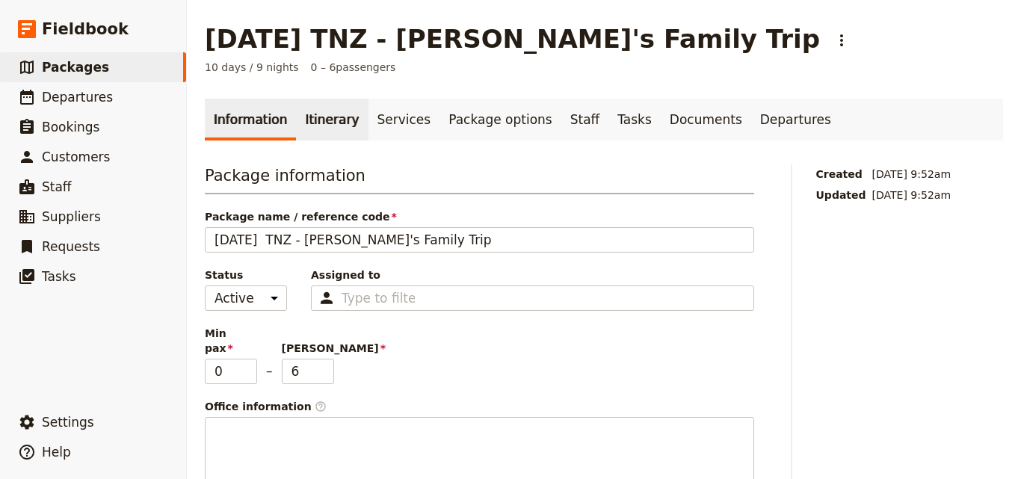
click at [325, 101] on link "Itinerary" at bounding box center [332, 120] width 72 height 42
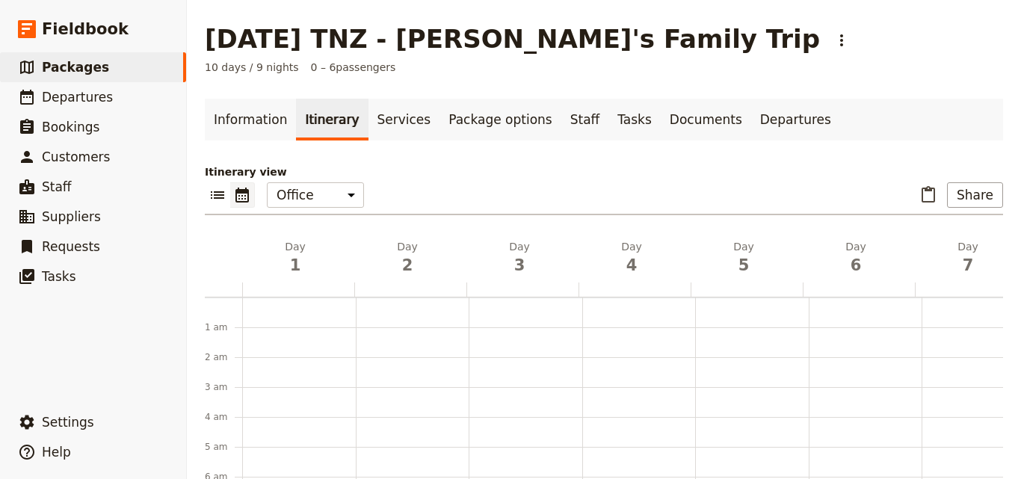
scroll to position [194, 0]
click at [191, 75] on main "FEB 2026 TNZ - Adrian's Family Trip ​ 10 days / 9 nights 0 – 6 passengers Infor…" at bounding box center [604, 348] width 834 height 696
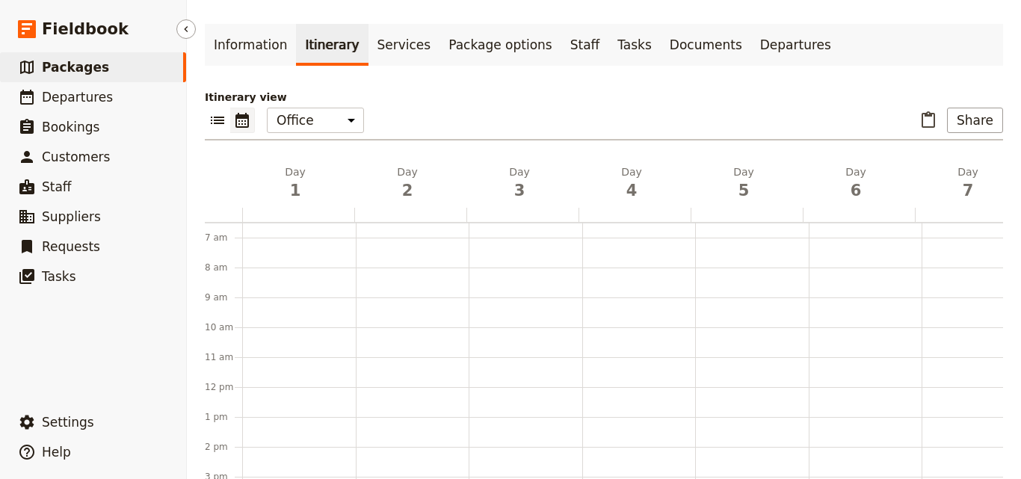
click at [67, 73] on span "Packages" at bounding box center [75, 67] width 67 height 15
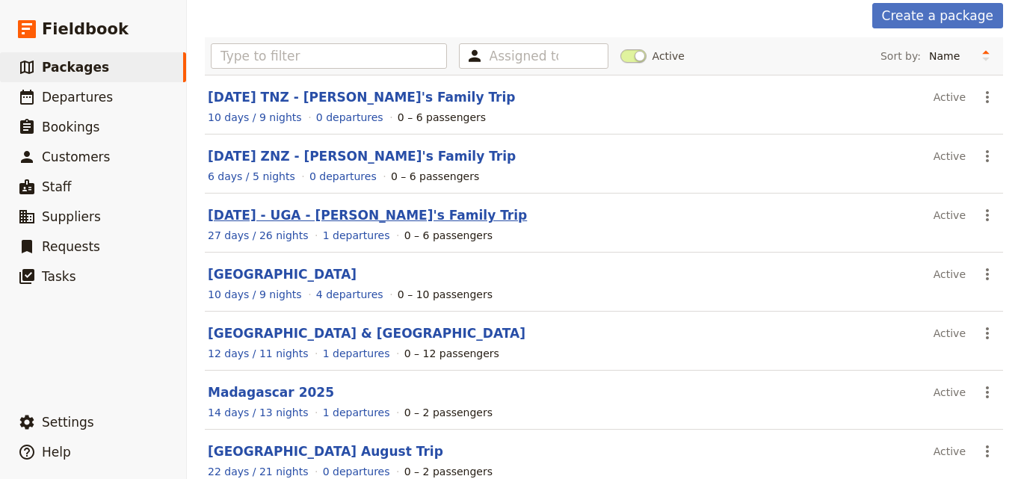
click at [392, 217] on link "FEB 2026 - UGA - Adrian's Family Trip" at bounding box center [367, 215] width 319 height 15
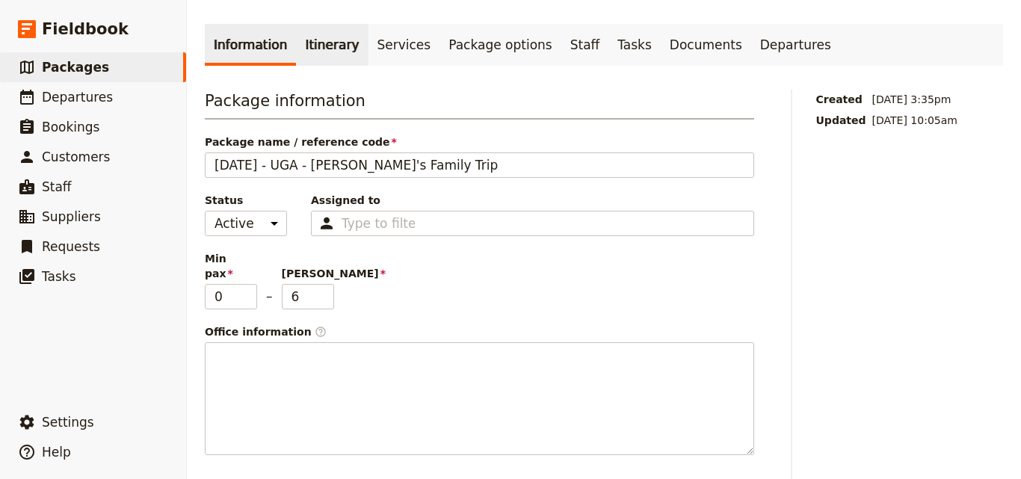
click at [324, 61] on link "Itinerary" at bounding box center [332, 45] width 72 height 42
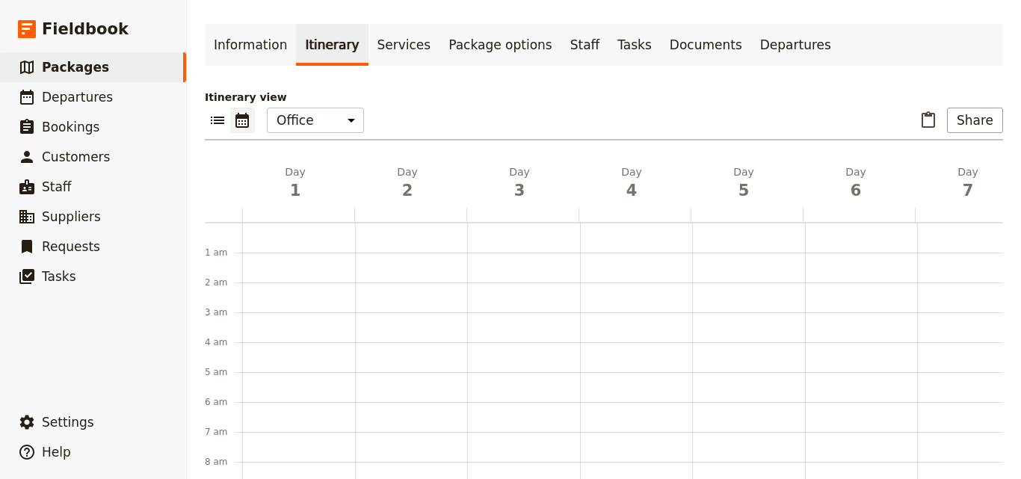
scroll to position [194, 0]
click at [89, 53] on link "​ Packages" at bounding box center [93, 67] width 186 height 30
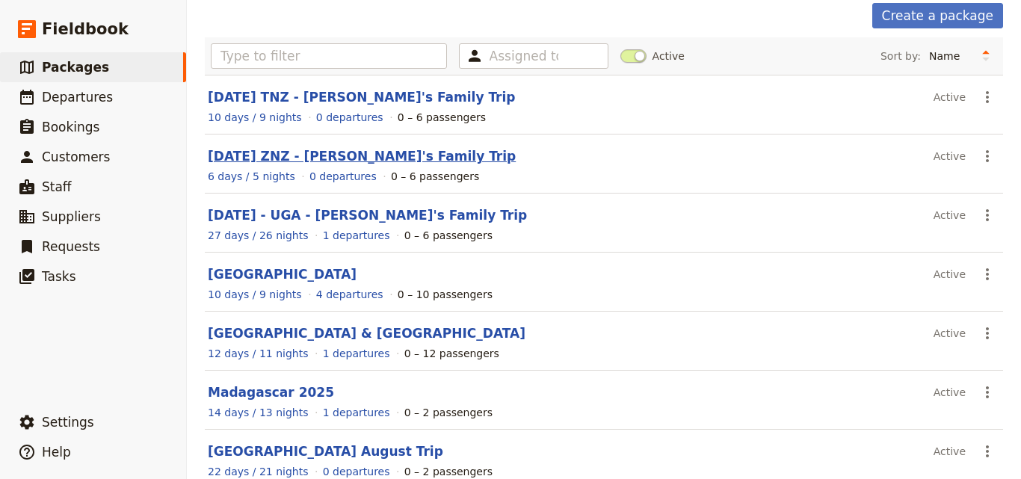
click at [318, 156] on link "FEB 2026 ZNZ - Adrian's Family Trip" at bounding box center [362, 156] width 308 height 15
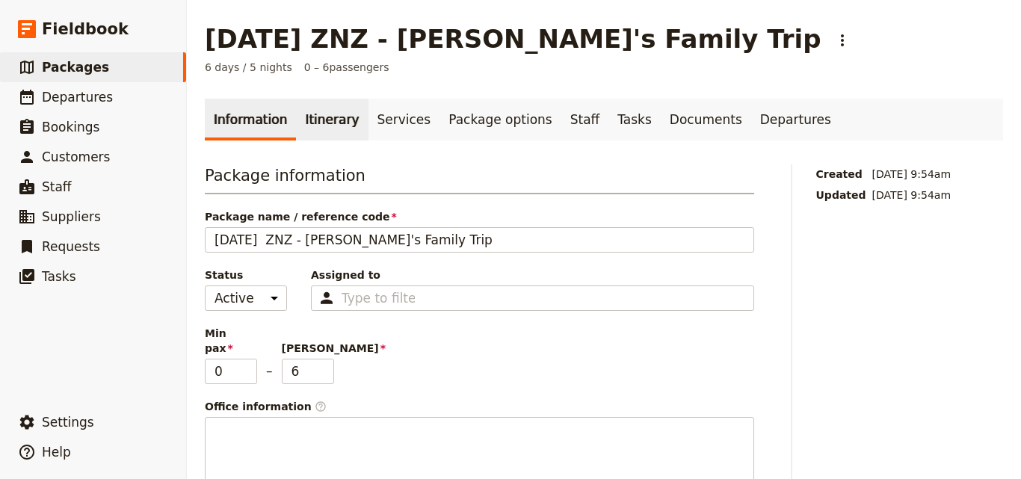
click at [323, 134] on link "Itinerary" at bounding box center [332, 120] width 72 height 42
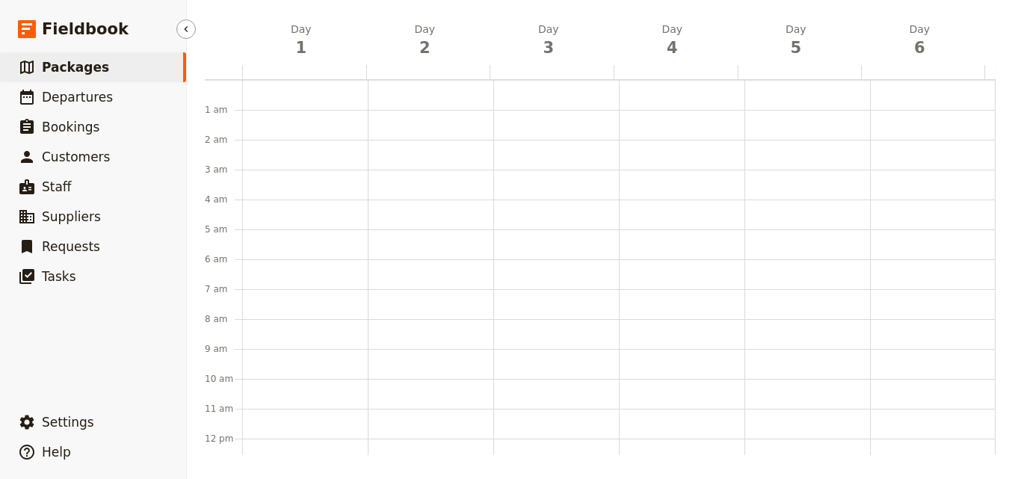
click at [64, 57] on link "​ Packages" at bounding box center [93, 67] width 186 height 30
